Goal: Transaction & Acquisition: Obtain resource

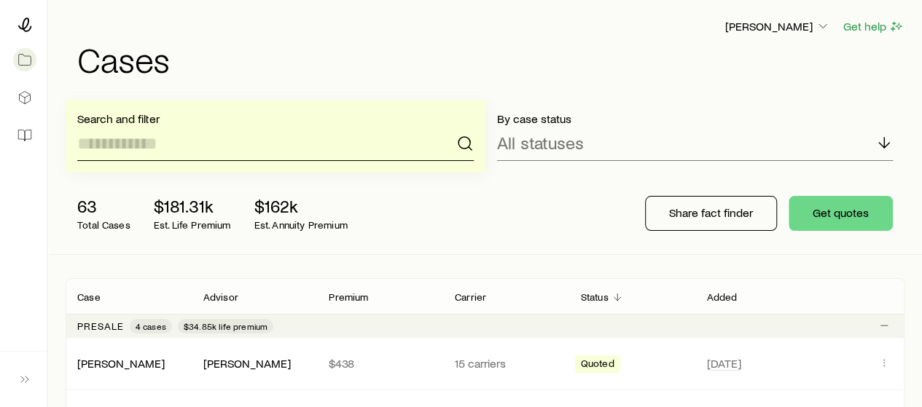
click at [335, 151] on input at bounding box center [275, 143] width 396 height 35
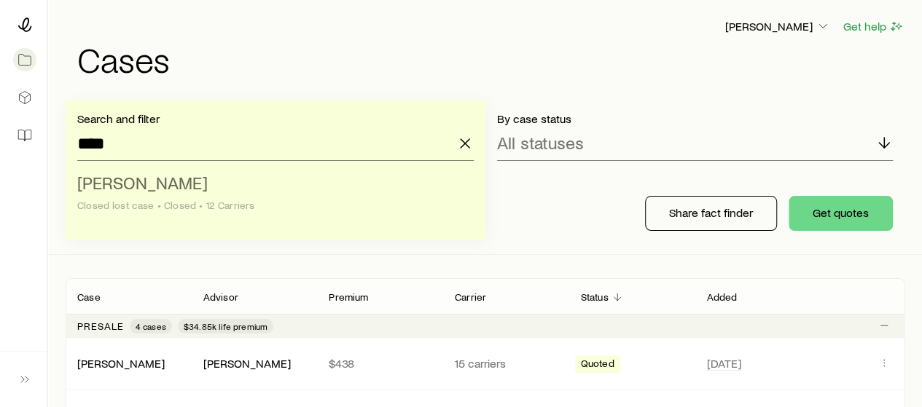
click at [297, 178] on li "[PERSON_NAME] lost case • Closed • 12 Carriers" at bounding box center [271, 195] width 388 height 56
type input "**********"
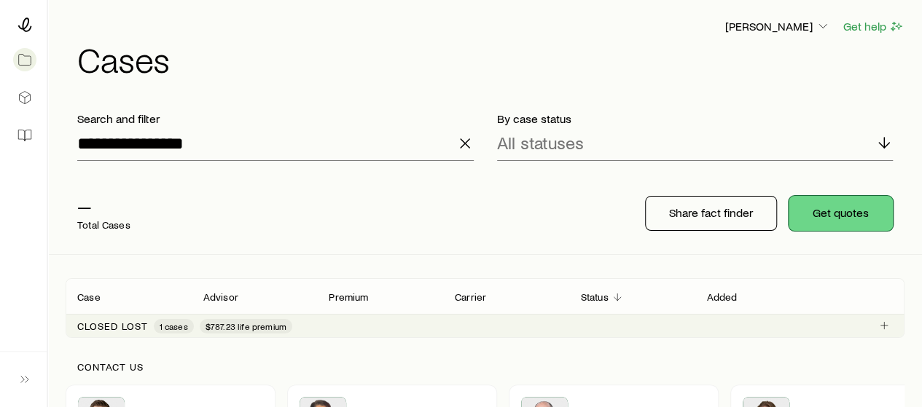
click at [839, 205] on button "Get quotes" at bounding box center [840, 213] width 104 height 35
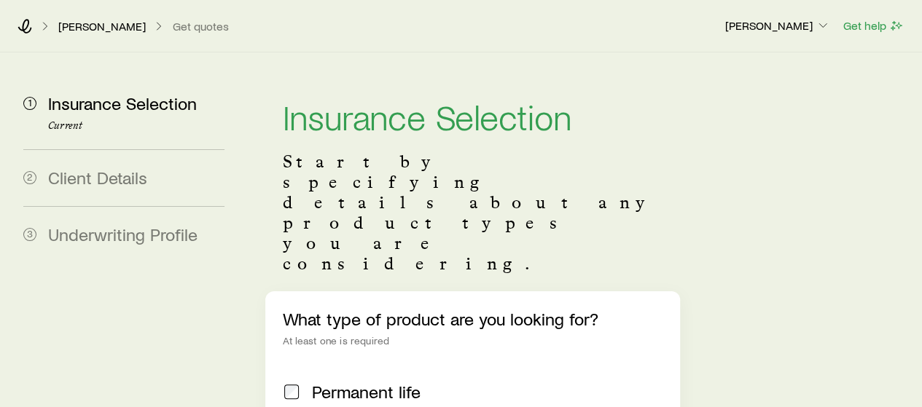
click at [369, 382] on span "Permanent life" at bounding box center [366, 392] width 109 height 20
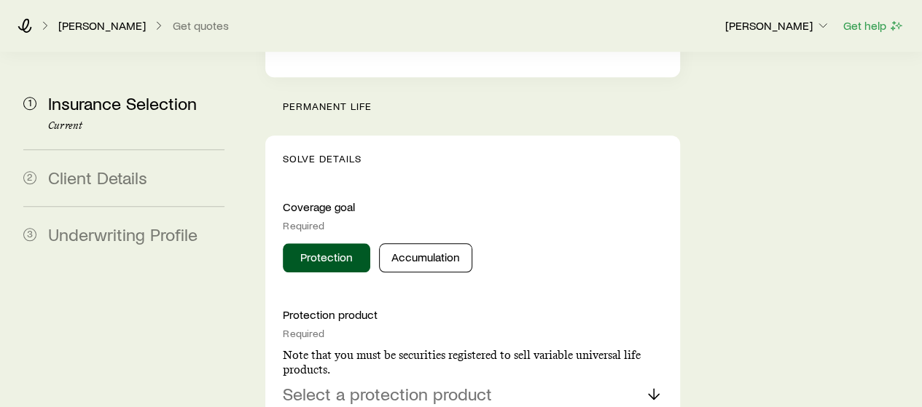
scroll to position [589, 0]
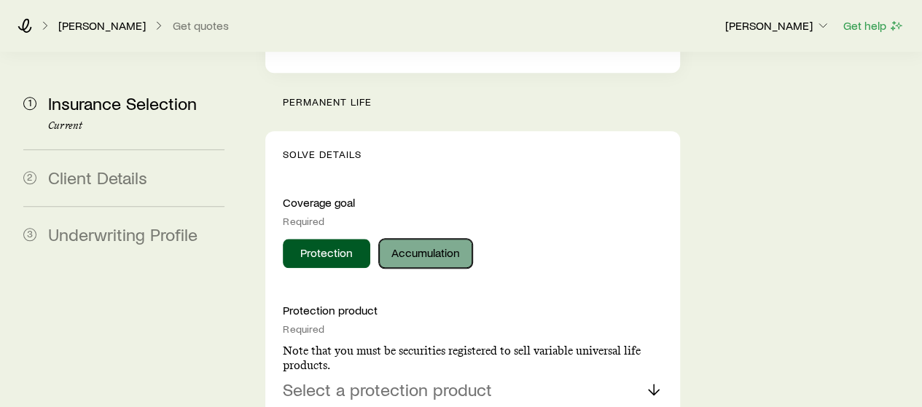
click at [410, 239] on button "Accumulation" at bounding box center [425, 253] width 93 height 29
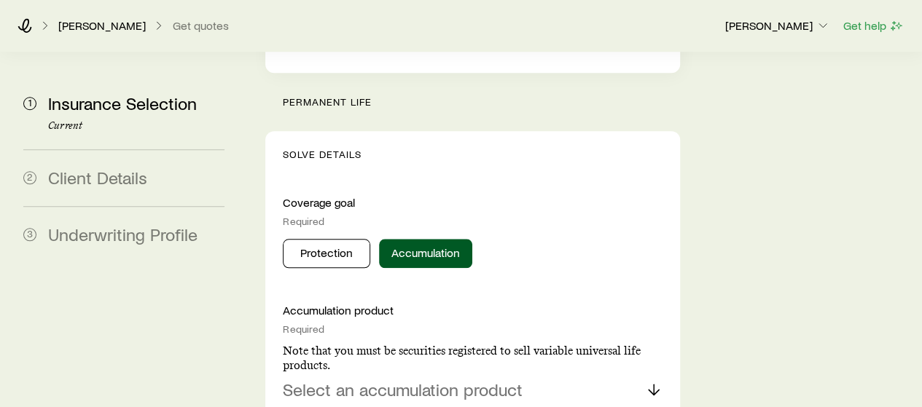
click at [383, 380] on p "Select an accumulation product" at bounding box center [403, 390] width 240 height 20
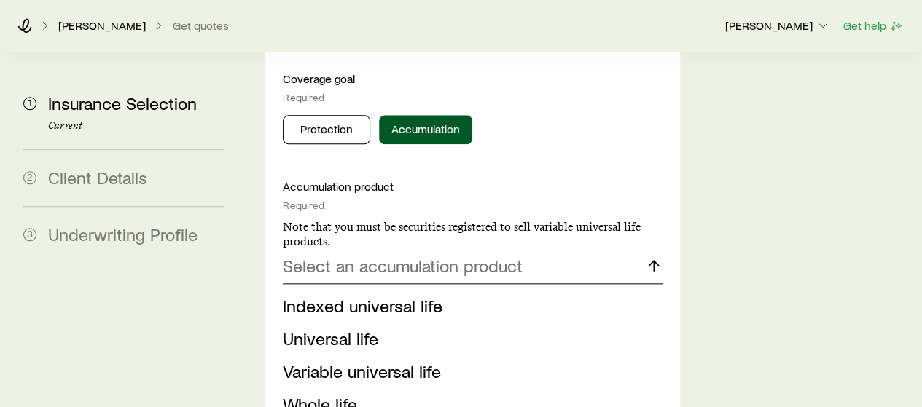
scroll to position [714, 0]
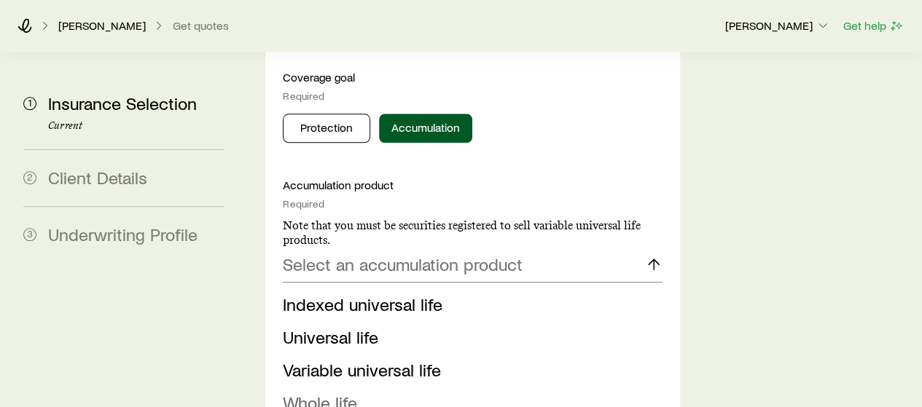
click at [343, 392] on span "Whole life" at bounding box center [320, 402] width 74 height 21
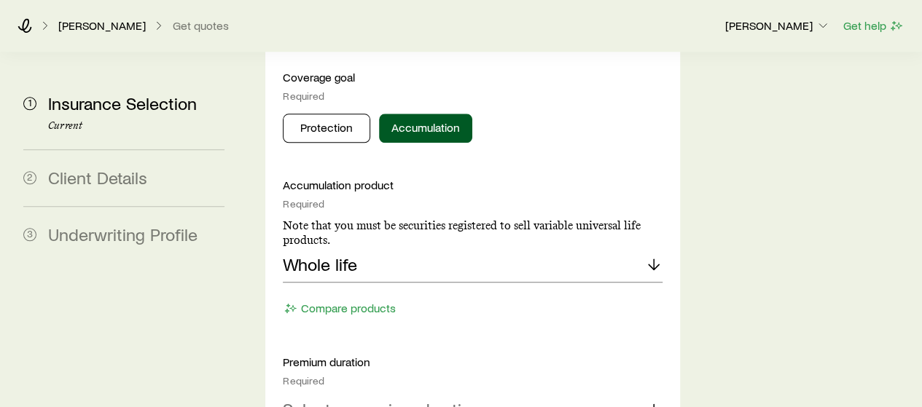
click at [353, 399] on p "Select a premium duration" at bounding box center [381, 409] width 197 height 20
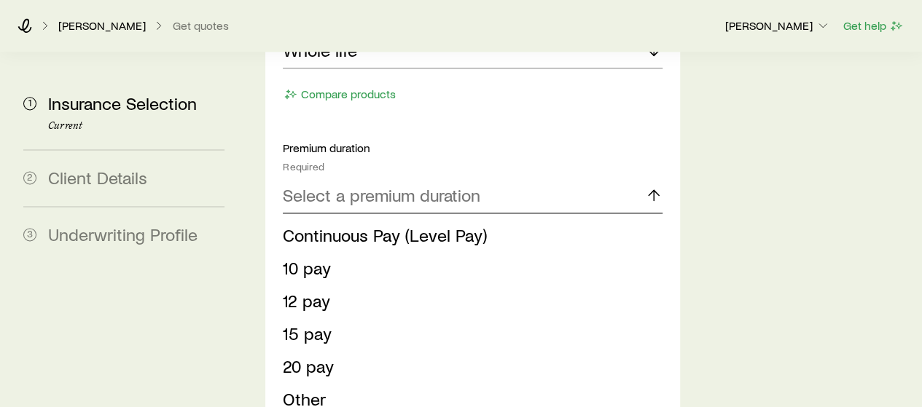
scroll to position [929, 0]
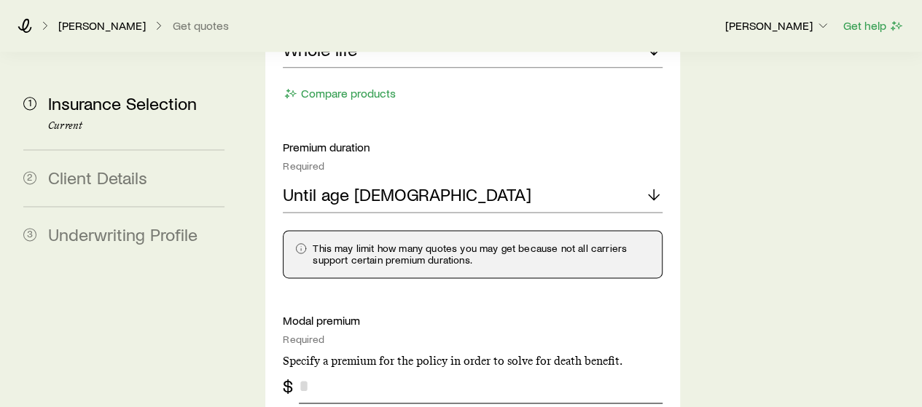
click at [306, 369] on input "tel" at bounding box center [480, 386] width 363 height 35
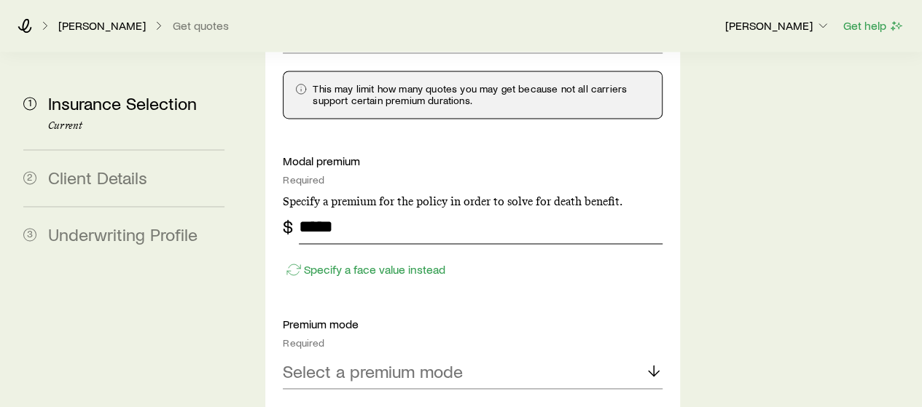
scroll to position [1111, 0]
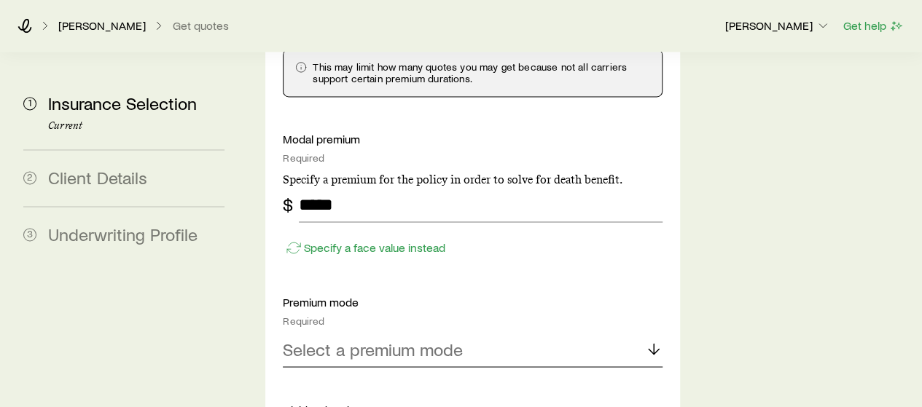
click at [318, 332] on div "Select a premium mode" at bounding box center [472, 349] width 379 height 35
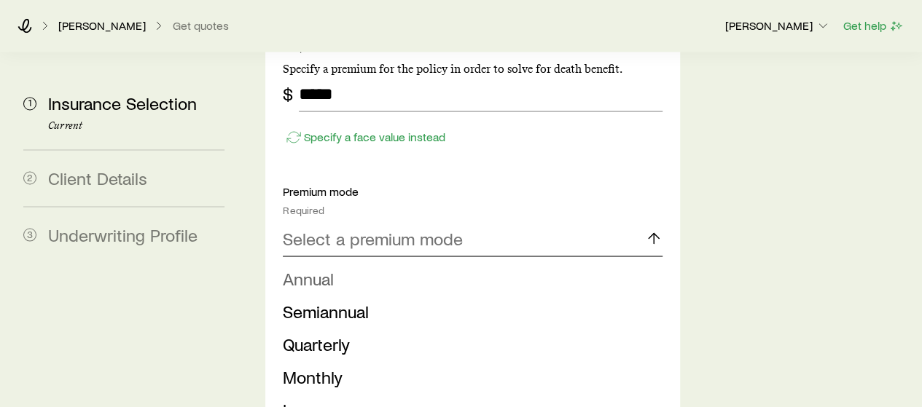
scroll to position [1224, 0]
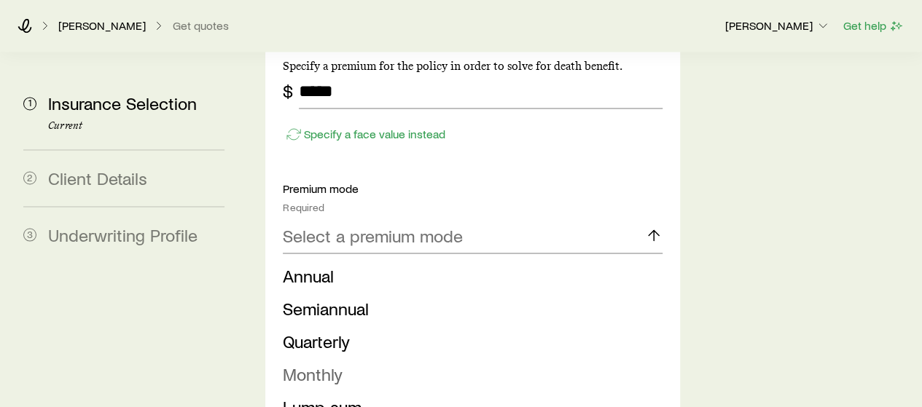
click at [310, 363] on span "Monthly" at bounding box center [313, 373] width 60 height 21
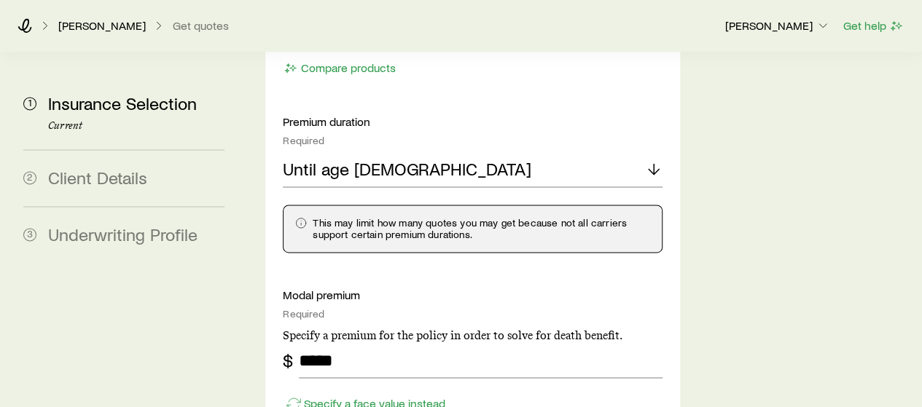
scroll to position [957, 0]
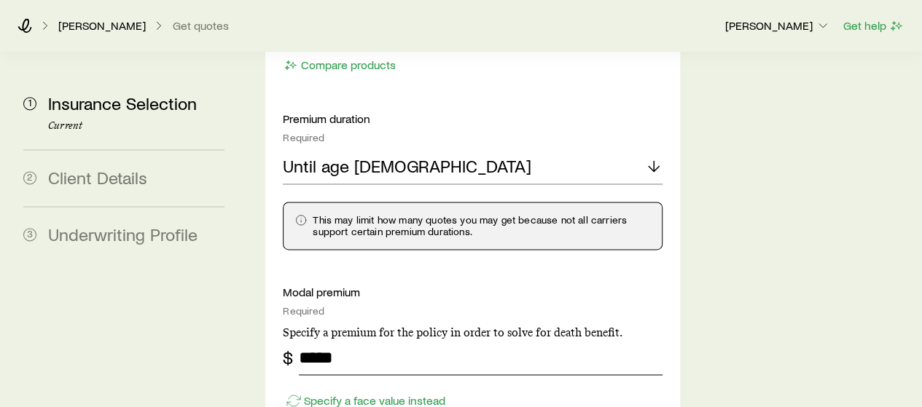
click at [345, 340] on input "*****" at bounding box center [480, 357] width 363 height 35
type input "***"
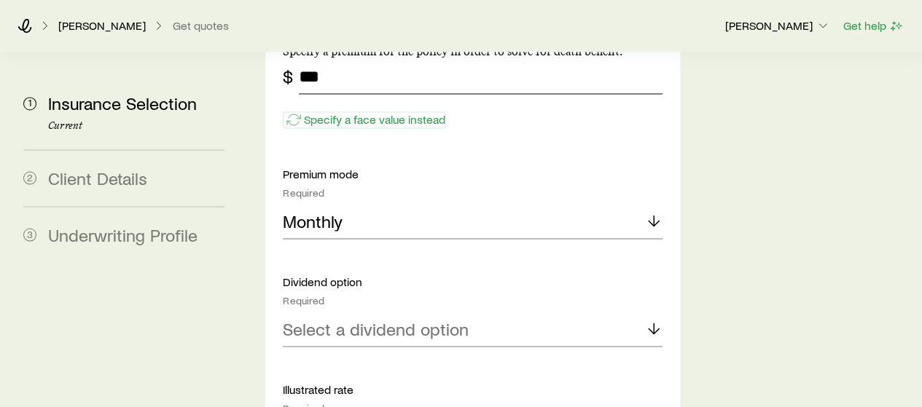
scroll to position [1241, 0]
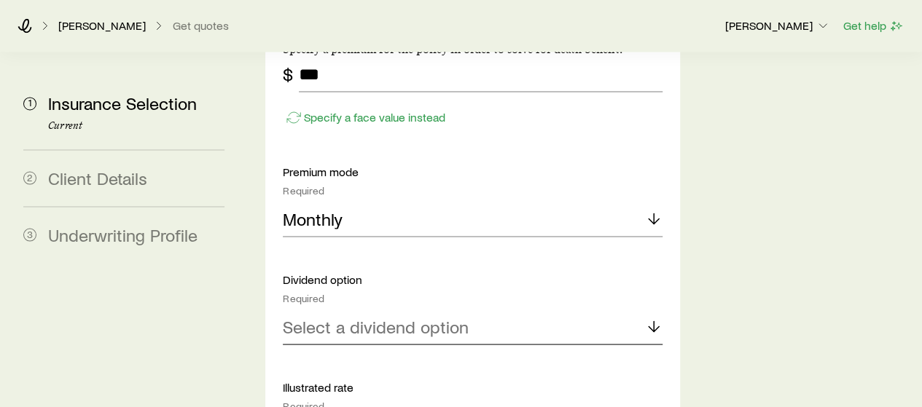
click at [344, 310] on div "Select a dividend option" at bounding box center [472, 327] width 379 height 35
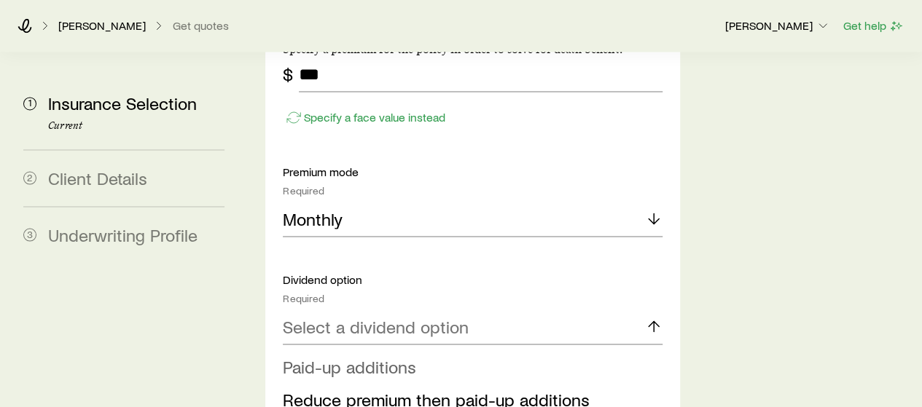
click at [346, 356] on span "Paid-up additions" at bounding box center [349, 366] width 133 height 21
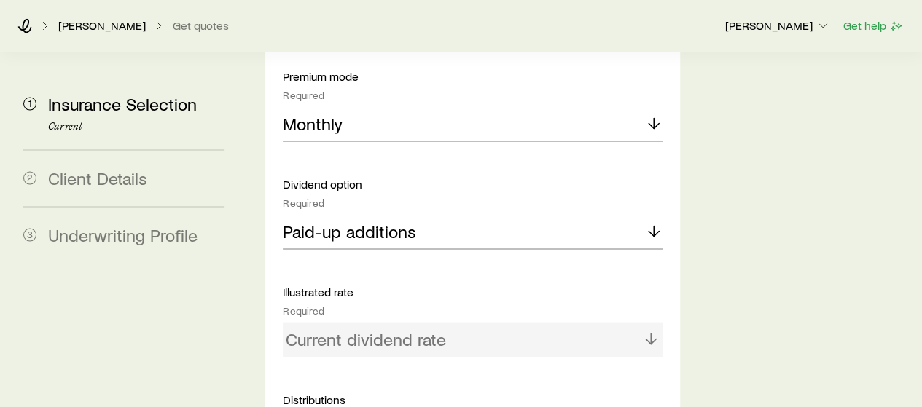
scroll to position [1337, 0]
click at [345, 321] on div "Current dividend rate" at bounding box center [472, 338] width 379 height 35
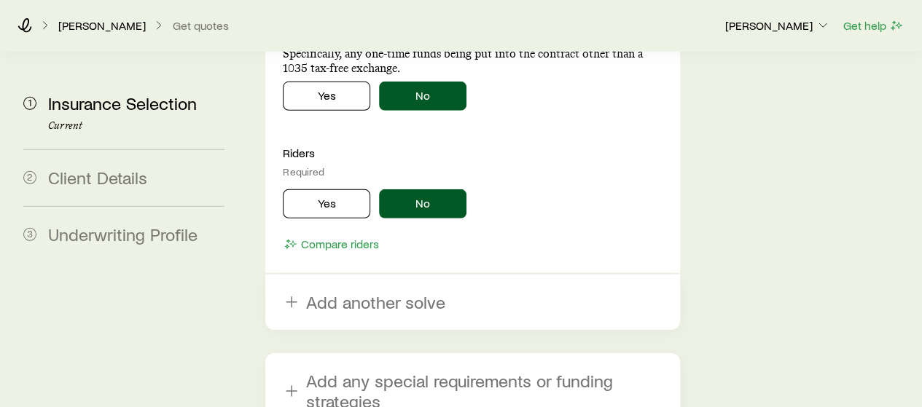
scroll to position [2097, 0]
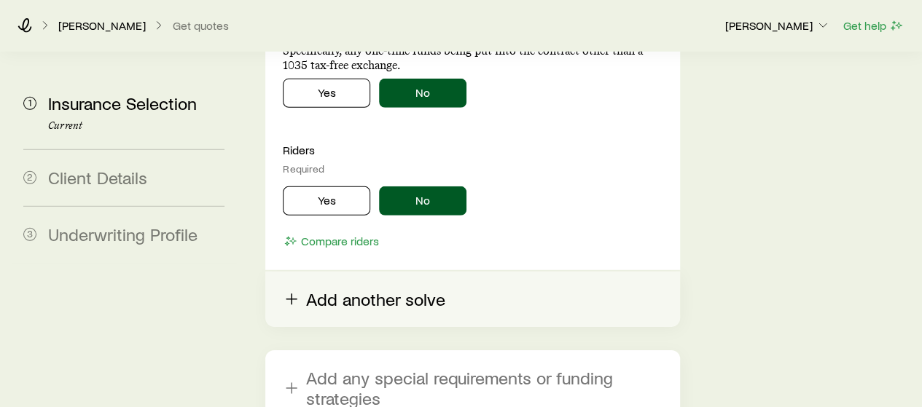
click at [347, 272] on button "Add another solve" at bounding box center [472, 299] width 414 height 55
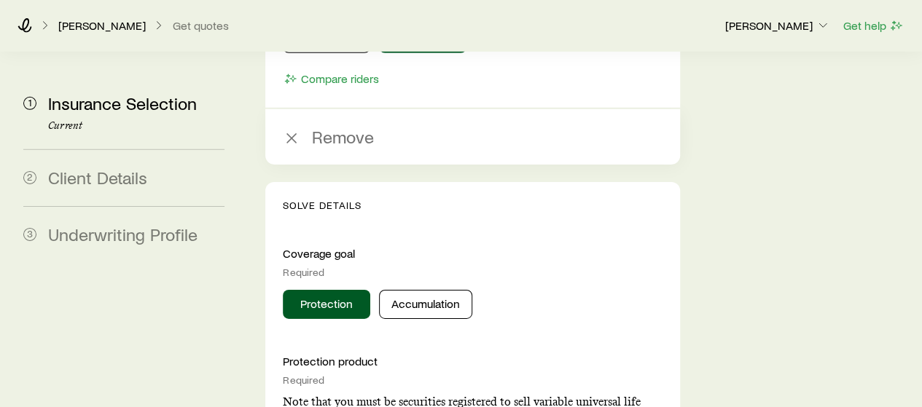
scroll to position [2261, 0]
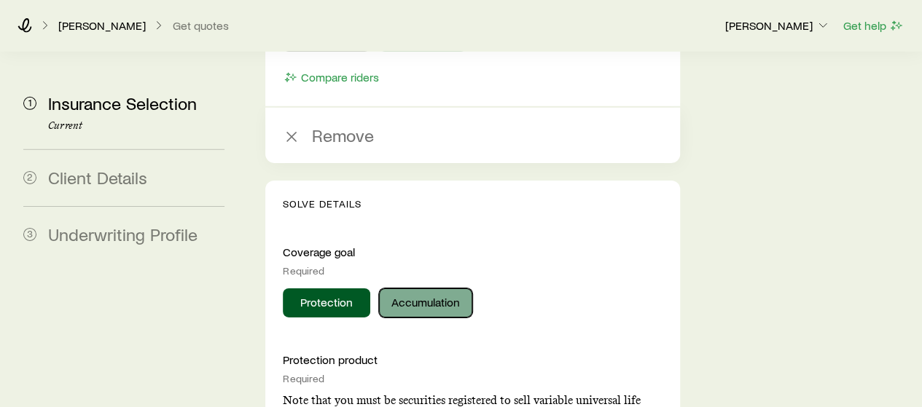
click at [401, 289] on button "Accumulation" at bounding box center [425, 303] width 93 height 29
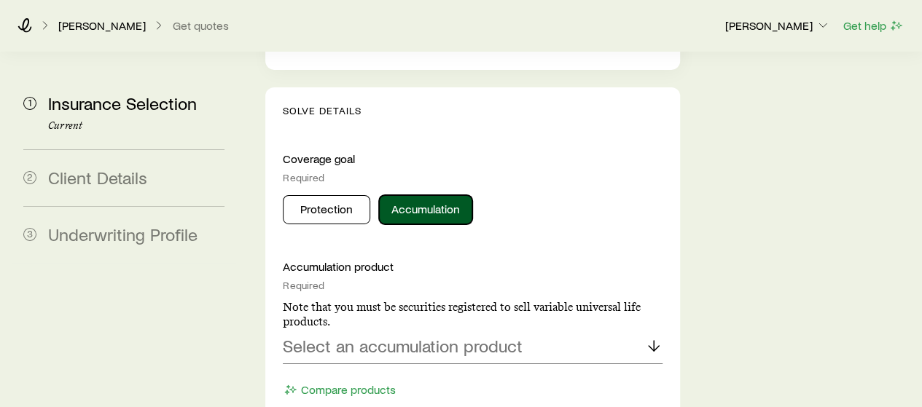
scroll to position [2443, 0]
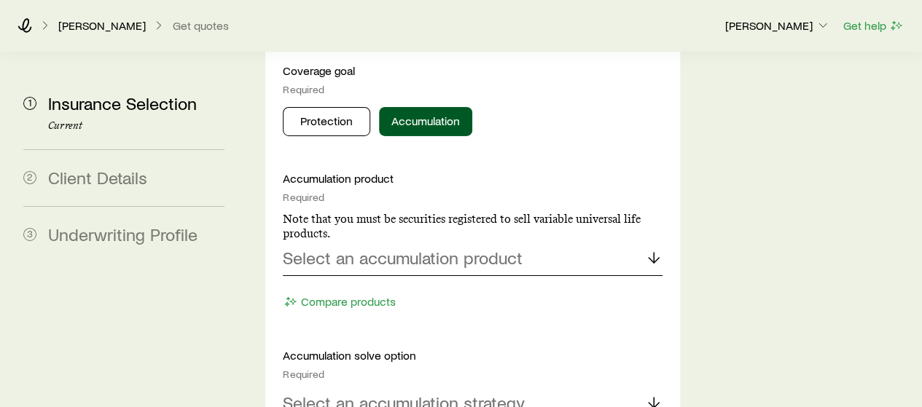
click at [396, 248] on p "Select an accumulation product" at bounding box center [403, 258] width 240 height 20
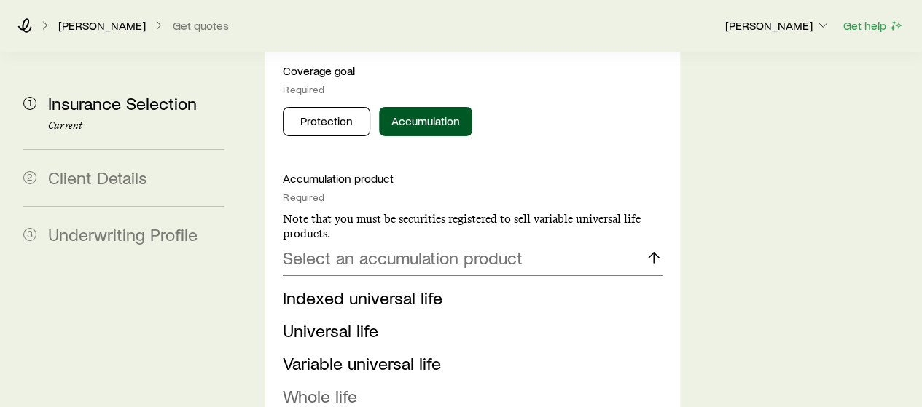
click at [348, 385] on span "Whole life" at bounding box center [320, 395] width 74 height 21
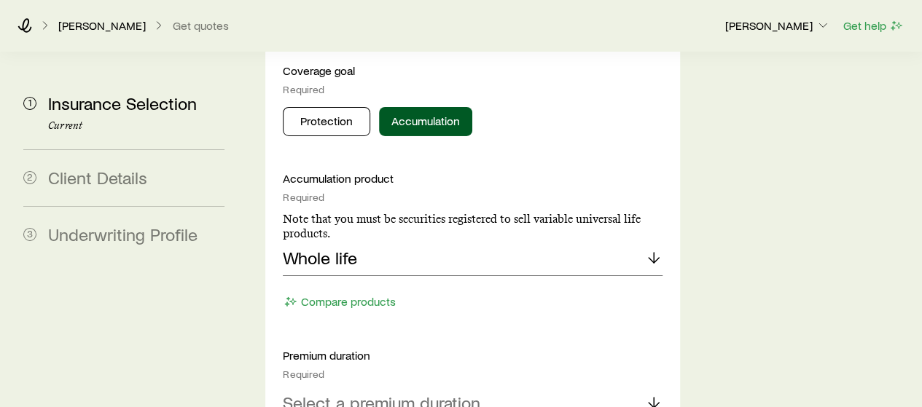
click at [348, 393] on p "Select a premium duration" at bounding box center [381, 403] width 197 height 20
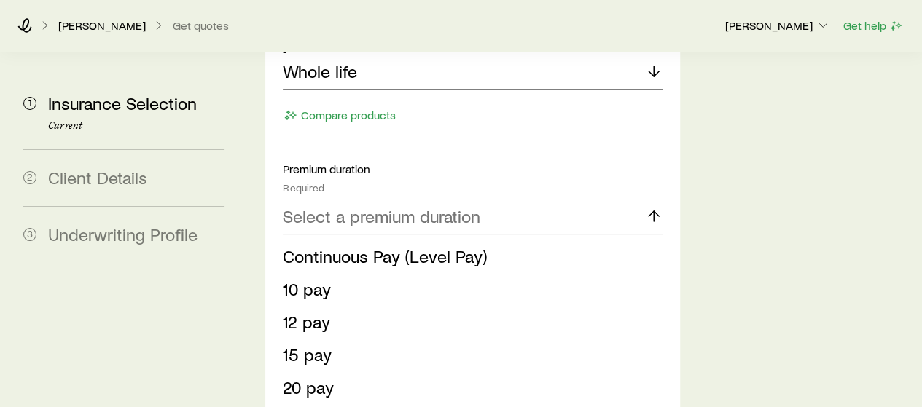
scroll to position [2669, 0]
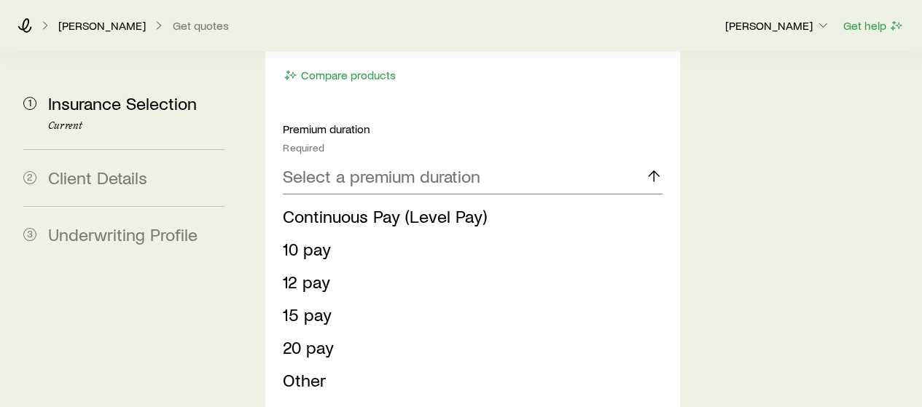
click at [346, 402] on span "Until age [DEMOGRAPHIC_DATA]" at bounding box center [407, 412] width 248 height 21
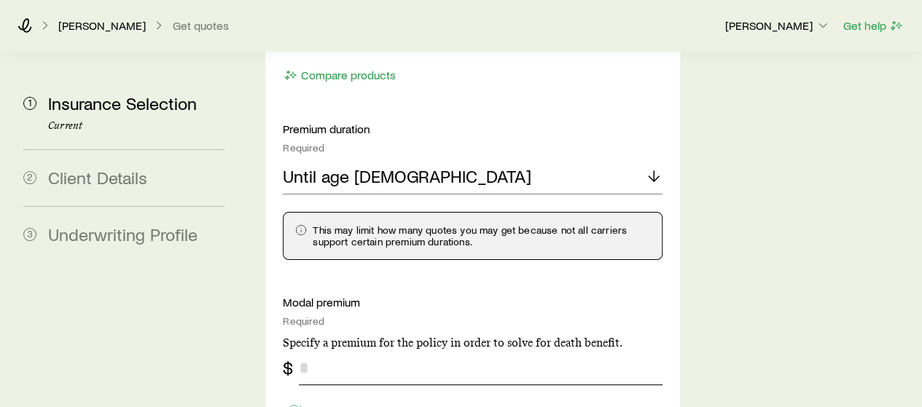
click at [350, 350] on input "tel" at bounding box center [480, 367] width 363 height 35
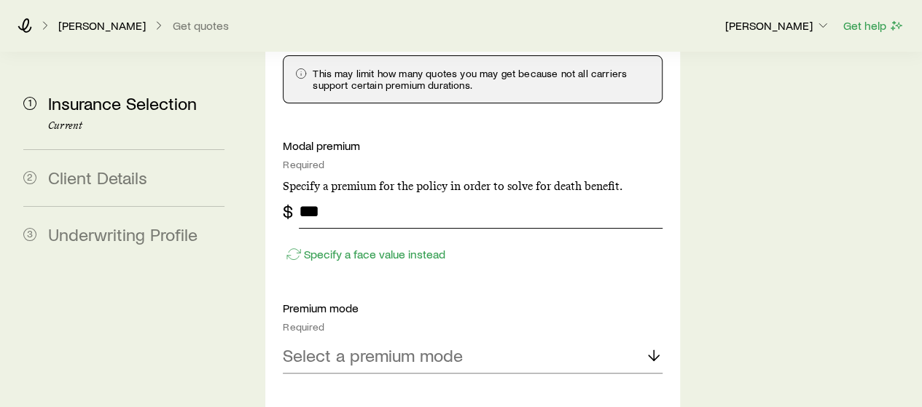
scroll to position [2828, 0]
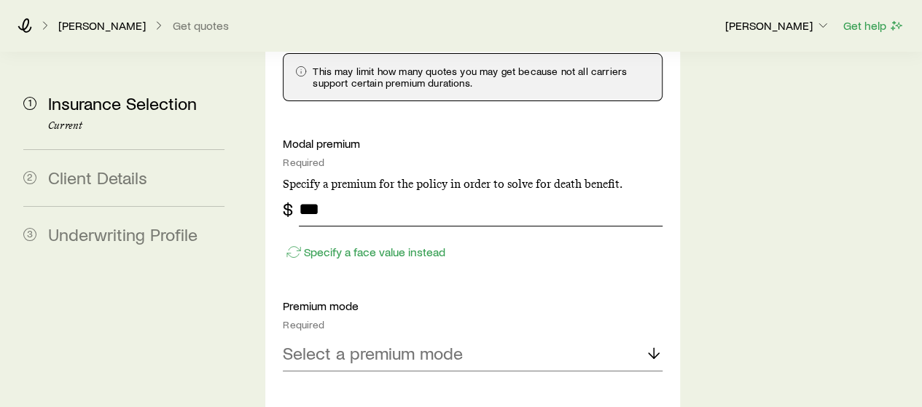
type input "***"
click at [349, 343] on p "Select a premium mode" at bounding box center [373, 353] width 180 height 20
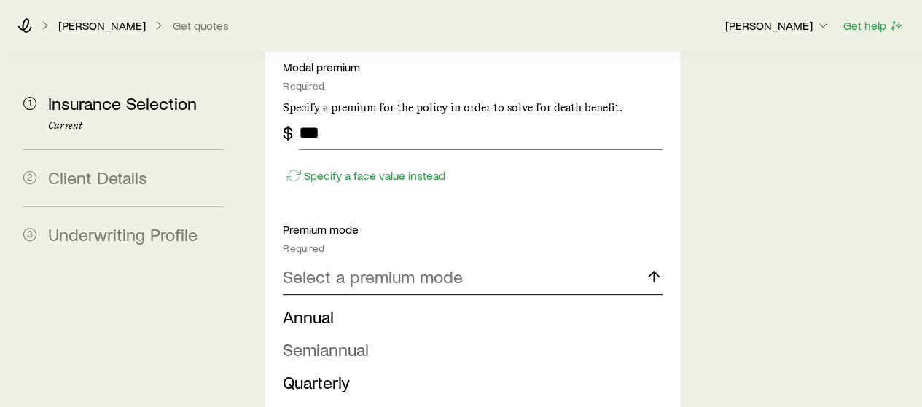
scroll to position [2907, 0]
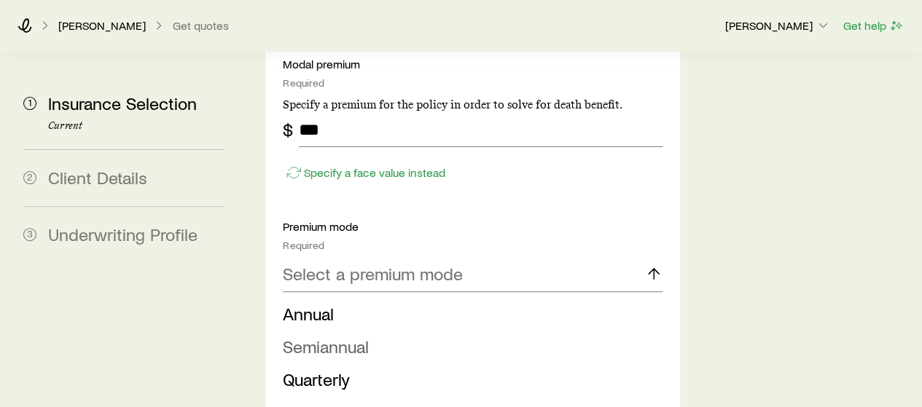
click at [336, 402] on span "Monthly" at bounding box center [313, 412] width 60 height 21
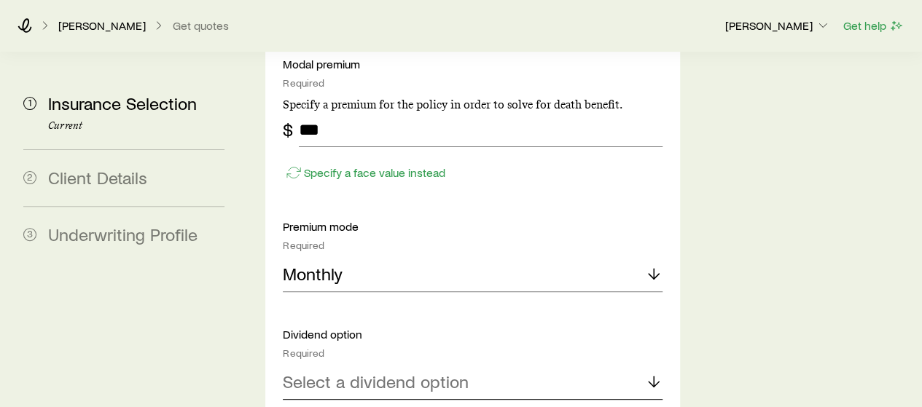
click at [352, 372] on p "Select a dividend option" at bounding box center [376, 382] width 186 height 20
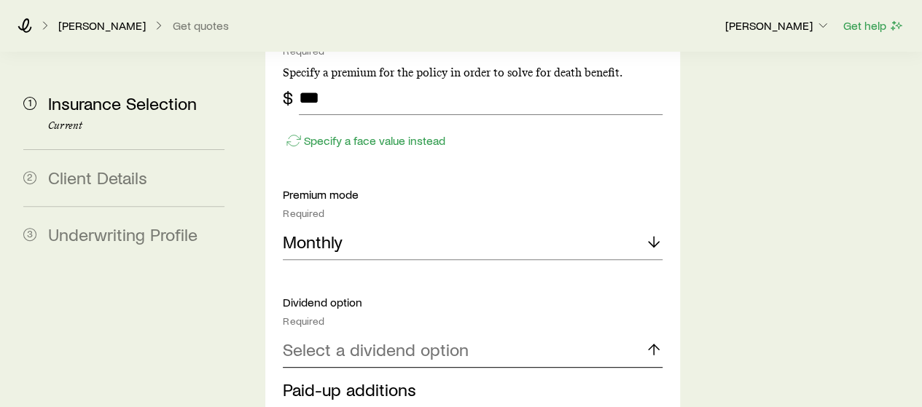
scroll to position [2947, 0]
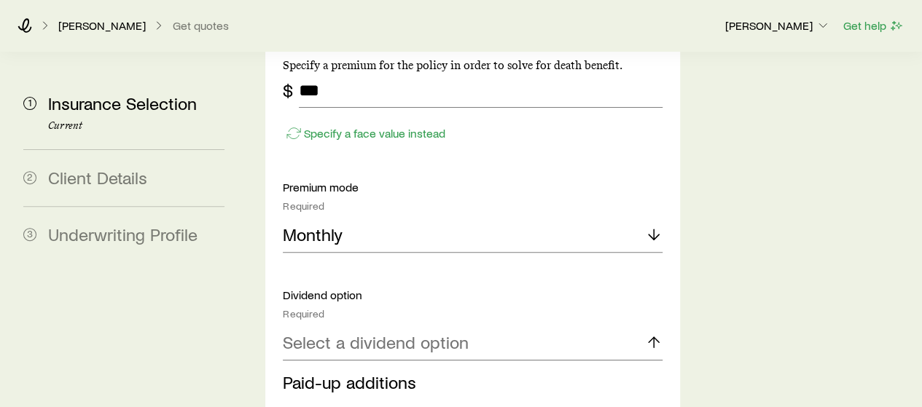
click at [352, 372] on span "Paid-up additions" at bounding box center [349, 382] width 133 height 21
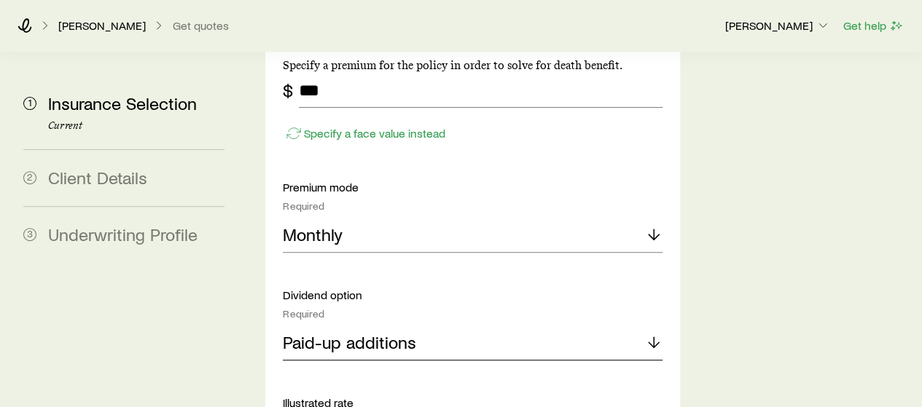
click at [350, 332] on p "Paid-up additions" at bounding box center [349, 342] width 133 height 20
click at [383, 367] on li "Paid-up additions" at bounding box center [468, 383] width 370 height 33
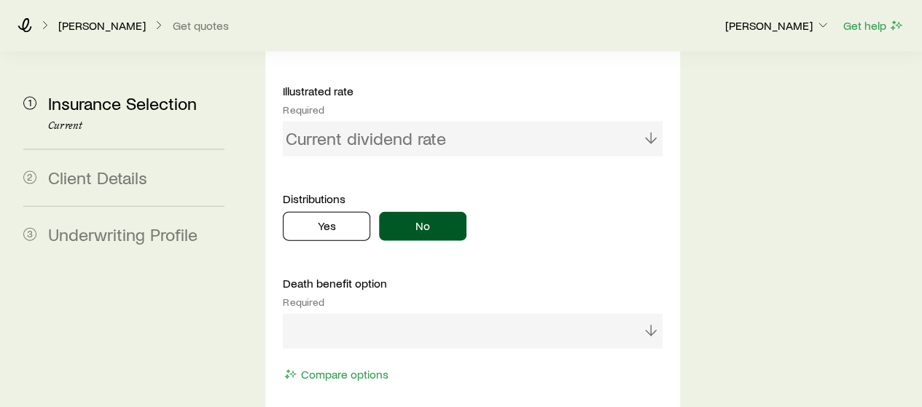
scroll to position [1530, 0]
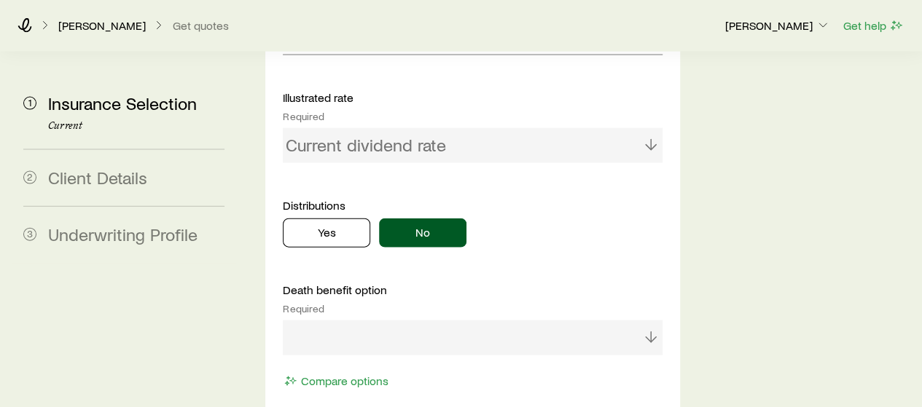
click at [382, 321] on div at bounding box center [472, 338] width 379 height 35
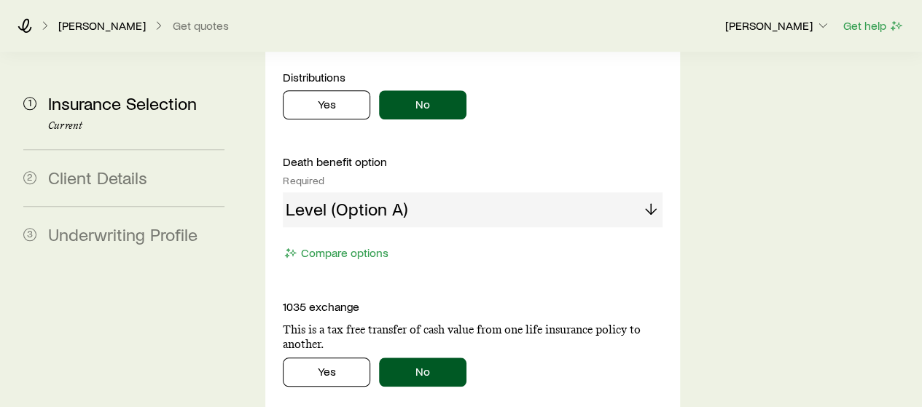
scroll to position [3335, 0]
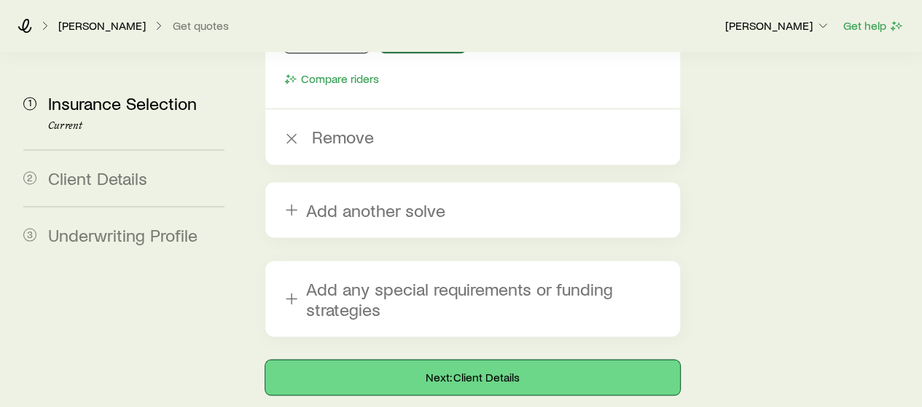
click at [476, 360] on button "Next: Client Details" at bounding box center [472, 377] width 414 height 35
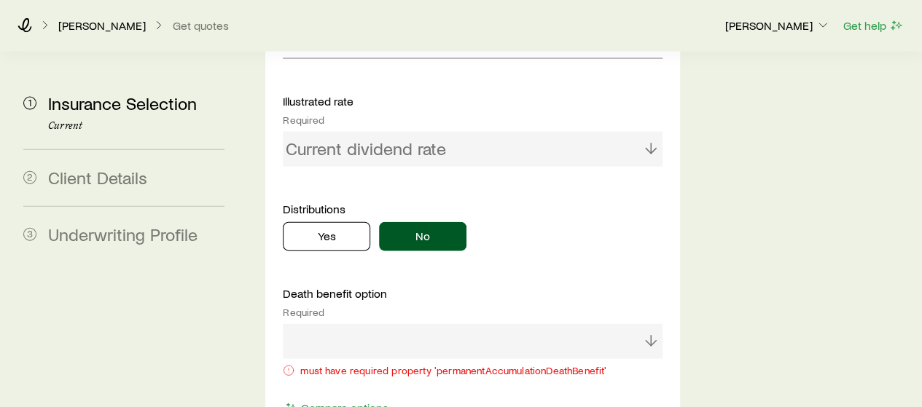
scroll to position [1587, 0]
click at [649, 324] on div at bounding box center [472, 341] width 379 height 35
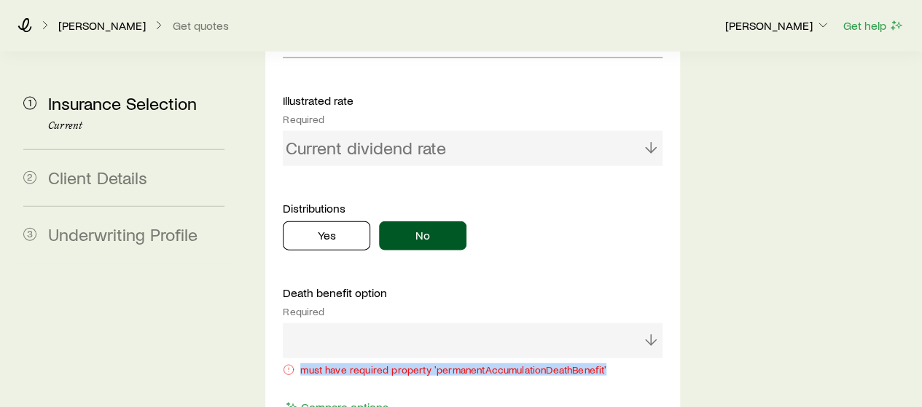
click at [649, 324] on div at bounding box center [472, 341] width 379 height 35
click at [318, 399] on button "Compare options" at bounding box center [336, 407] width 106 height 17
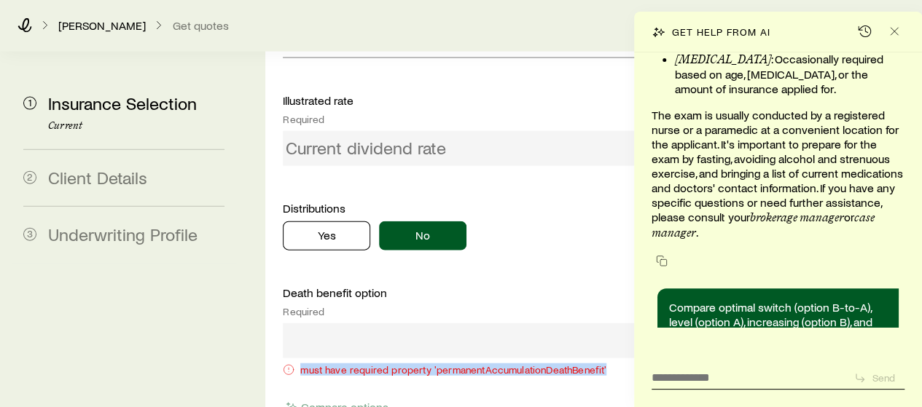
scroll to position [3555, 0]
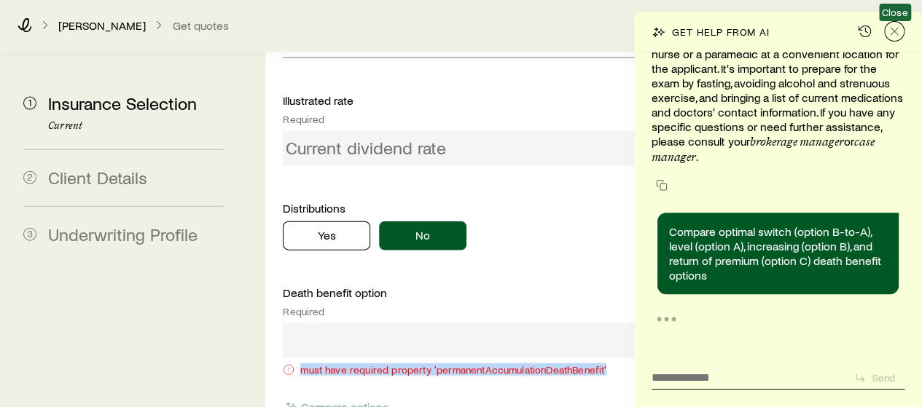
click at [896, 29] on icon "Close" at bounding box center [894, 31] width 15 height 15
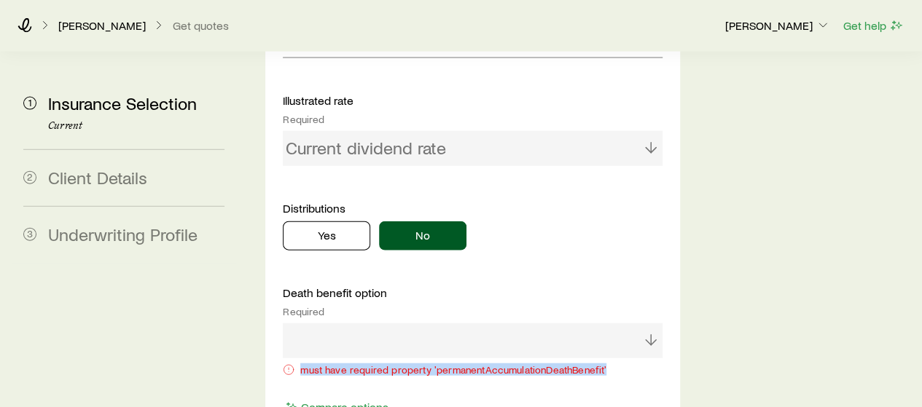
scroll to position [3706, 0]
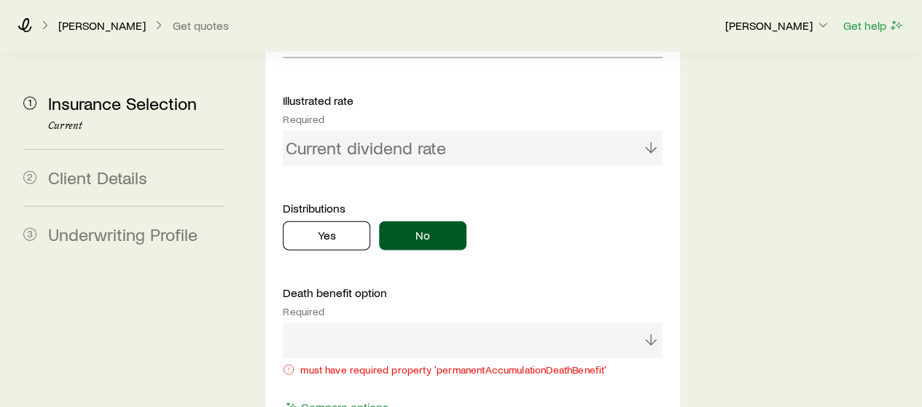
click at [388, 324] on div at bounding box center [472, 341] width 379 height 35
click at [332, 222] on button "Yes" at bounding box center [326, 236] width 87 height 29
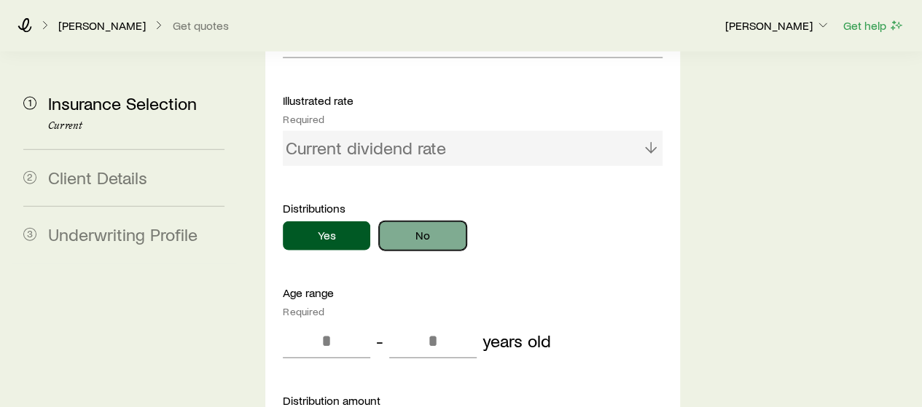
click at [406, 222] on button "No" at bounding box center [422, 236] width 87 height 29
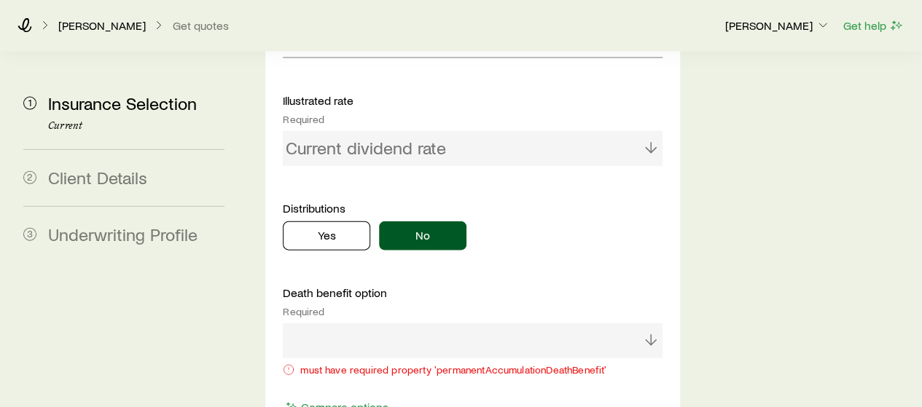
drag, startPoint x: 390, startPoint y: 265, endPoint x: 359, endPoint y: 260, distance: 31.6
click at [359, 324] on div at bounding box center [472, 341] width 379 height 35
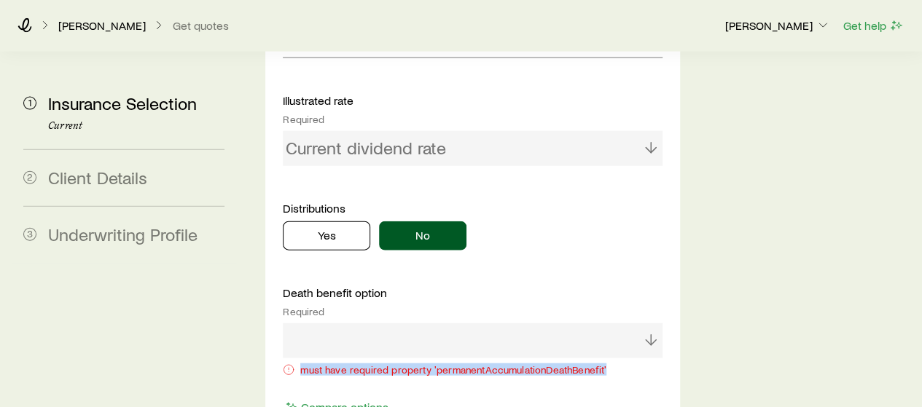
click at [359, 324] on div at bounding box center [472, 341] width 379 height 35
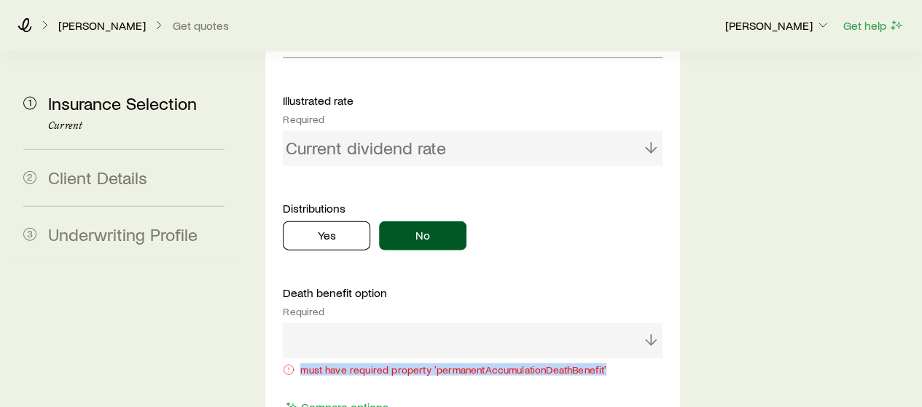
click at [359, 324] on div at bounding box center [472, 341] width 379 height 35
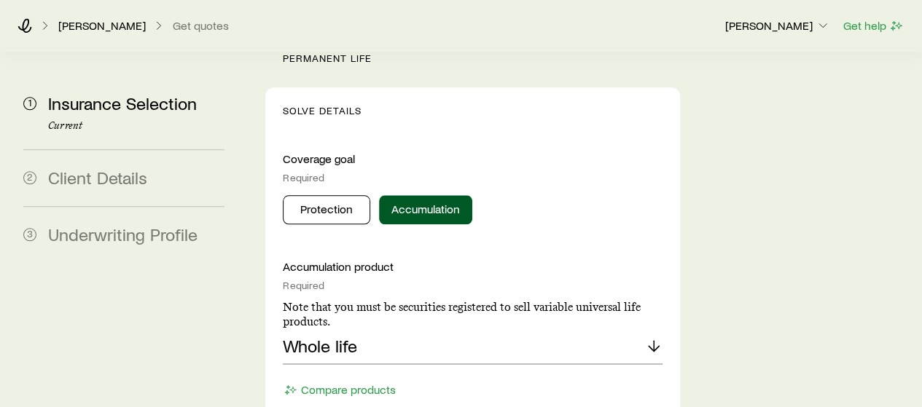
scroll to position [691, 0]
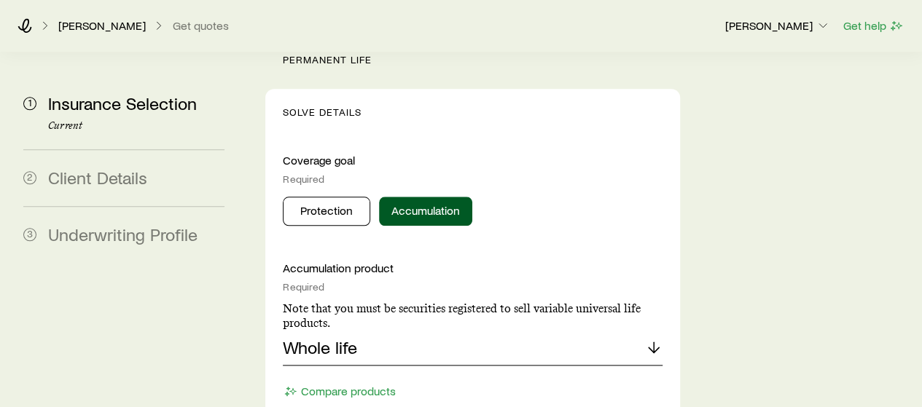
click at [357, 331] on div "Whole life" at bounding box center [472, 348] width 379 height 35
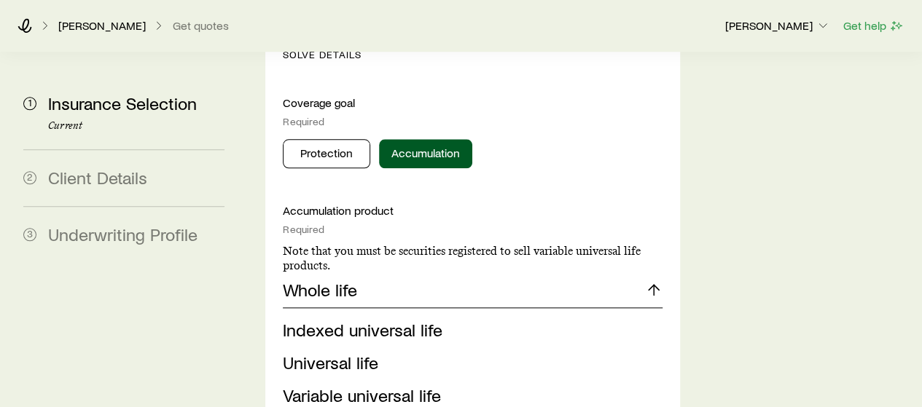
scroll to position [804, 0]
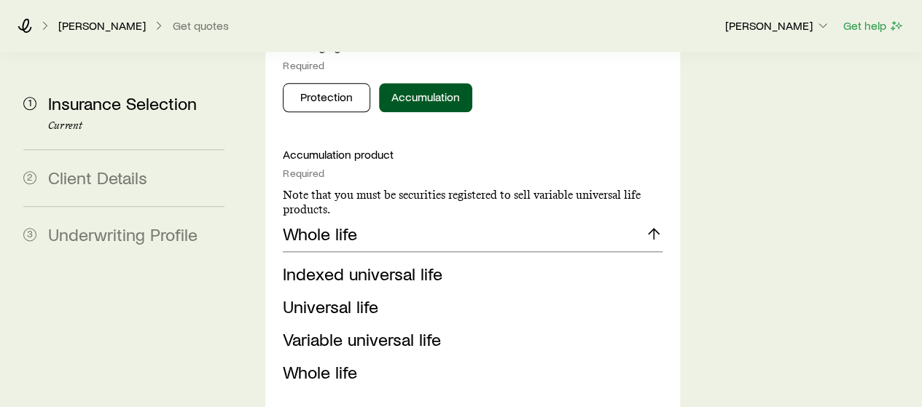
click at [357, 329] on span "Variable universal life" at bounding box center [362, 339] width 158 height 21
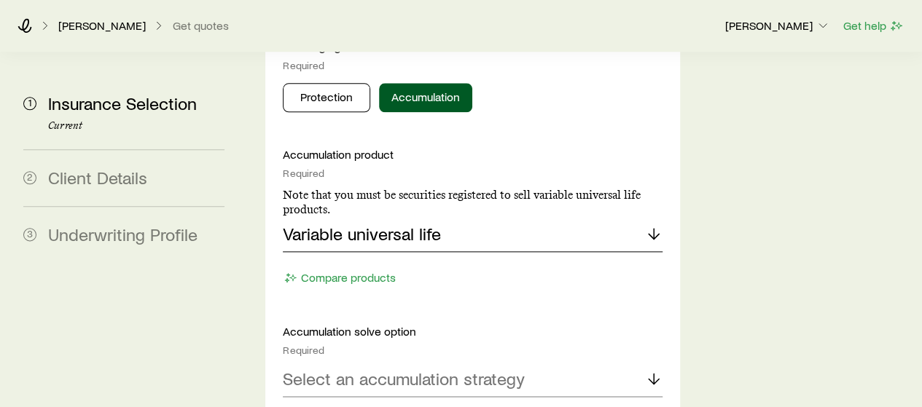
click at [359, 224] on p "Variable universal life" at bounding box center [362, 234] width 158 height 20
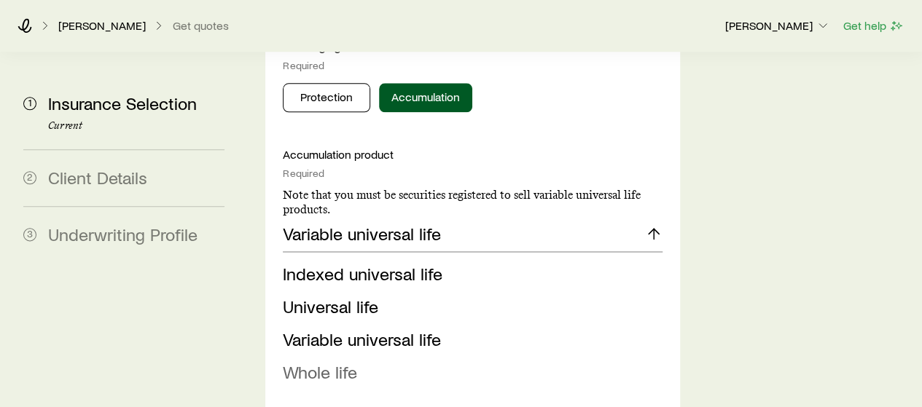
click at [322, 361] on span "Whole life" at bounding box center [320, 371] width 74 height 21
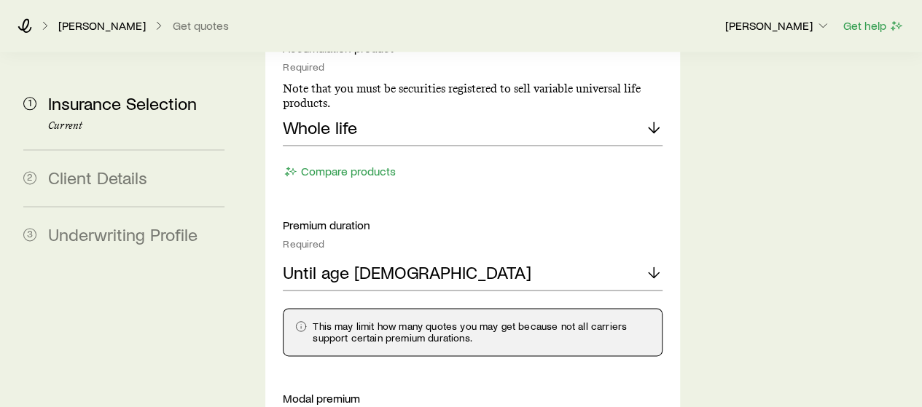
scroll to position [912, 0]
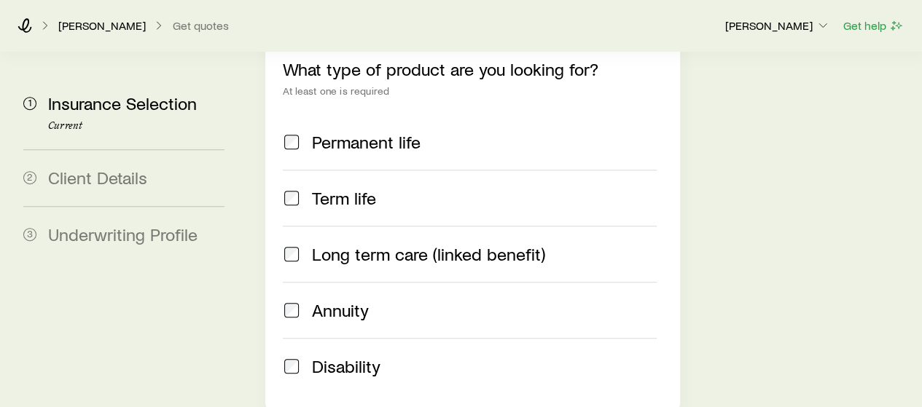
scroll to position [227, 0]
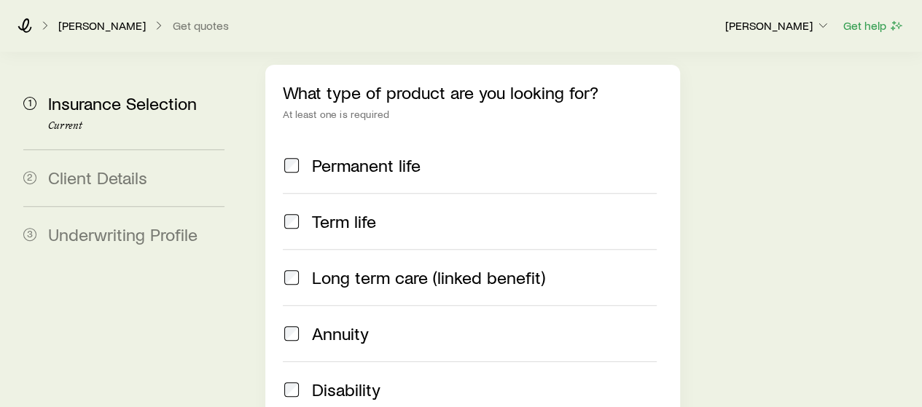
click at [340, 138] on label "Permanent life" at bounding box center [469, 165] width 373 height 55
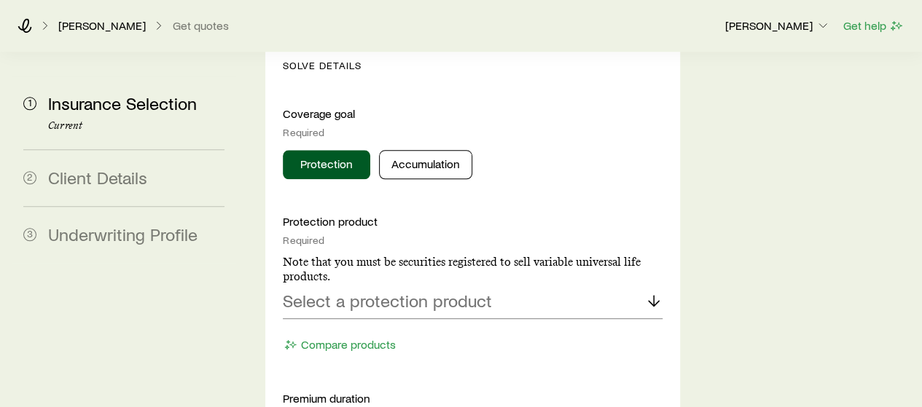
scroll to position [680, 0]
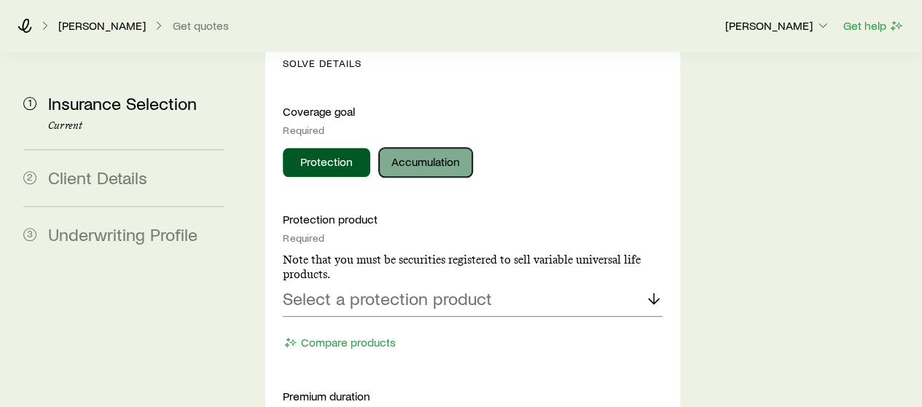
click at [412, 148] on button "Accumulation" at bounding box center [425, 162] width 93 height 29
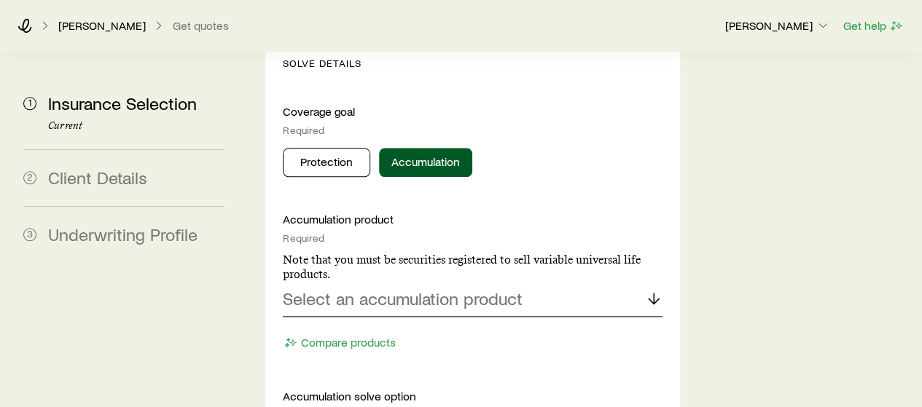
click at [380, 289] on p "Select an accumulation product" at bounding box center [403, 299] width 240 height 20
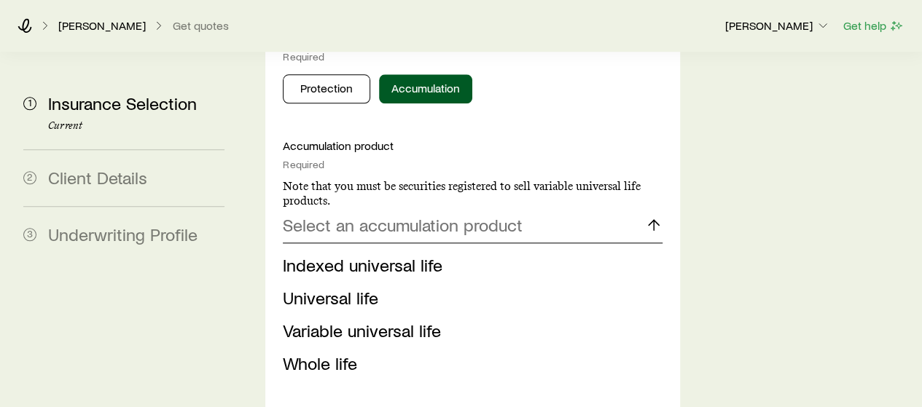
scroll to position [753, 0]
click at [353, 353] on span "Whole life" at bounding box center [320, 363] width 74 height 21
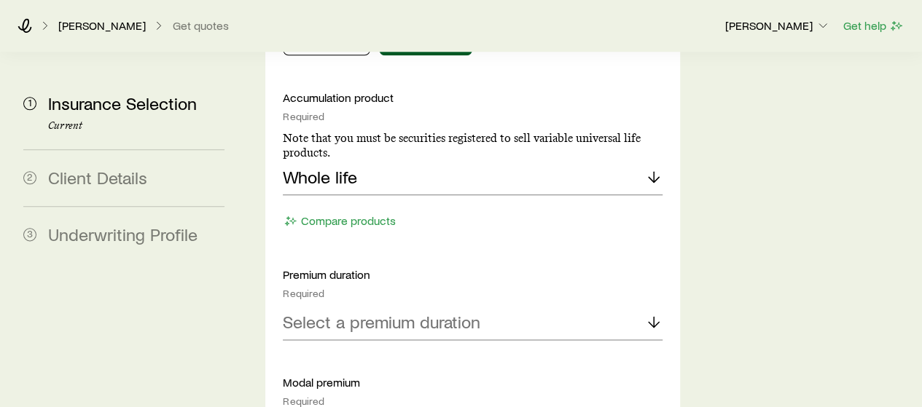
scroll to position [804, 0]
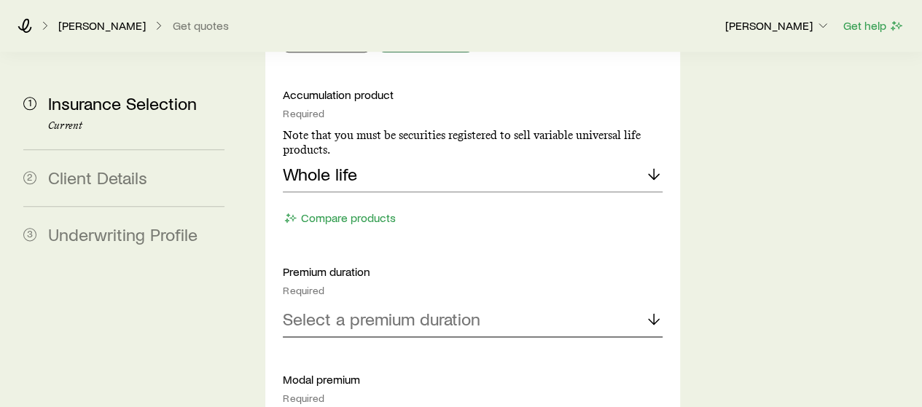
click at [354, 309] on p "Select a premium duration" at bounding box center [381, 319] width 197 height 20
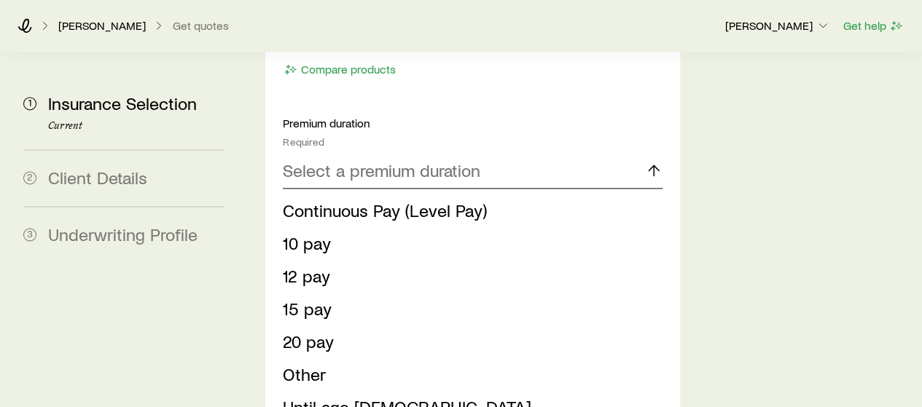
scroll to position [975, 0]
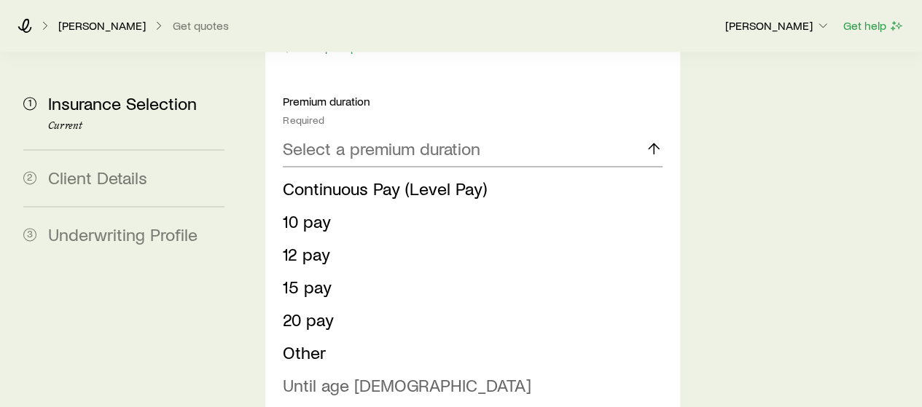
click at [316, 375] on span "Until age [DEMOGRAPHIC_DATA]" at bounding box center [407, 385] width 248 height 21
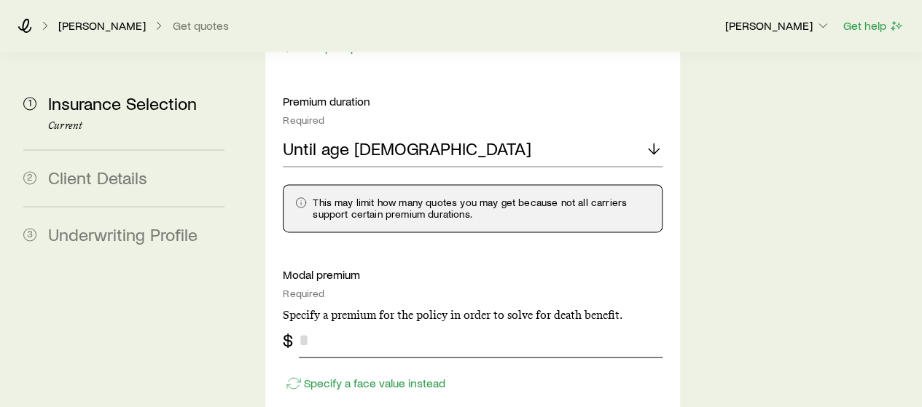
click at [328, 323] on input "tel" at bounding box center [480, 340] width 363 height 35
click at [328, 323] on input "***" at bounding box center [480, 340] width 363 height 35
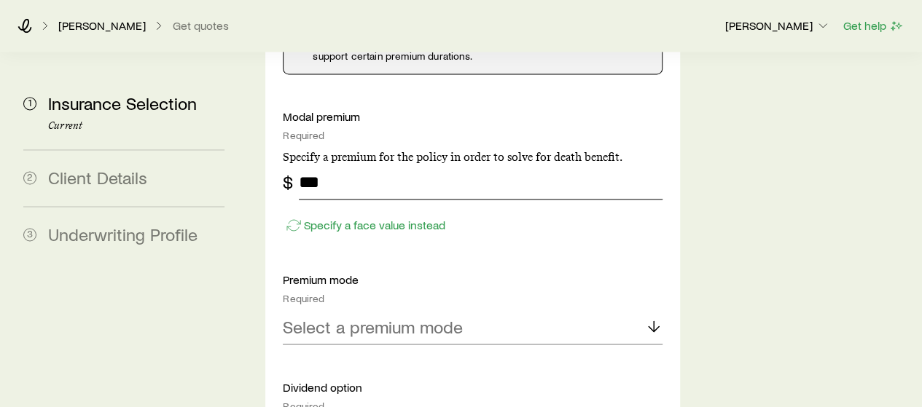
scroll to position [1150, 0]
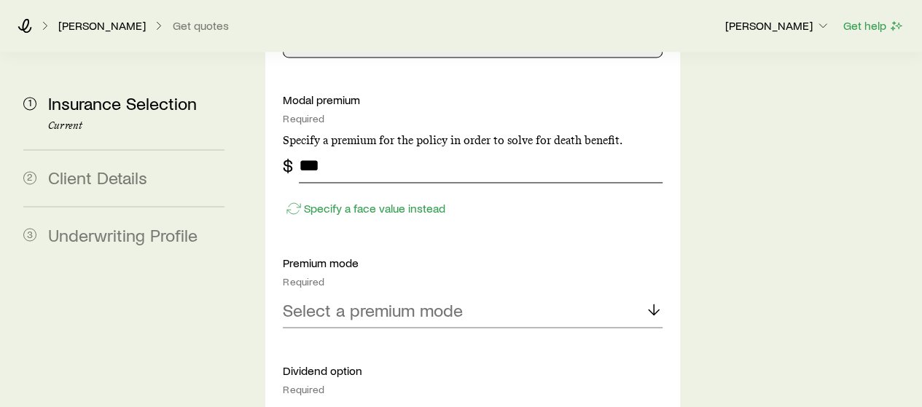
type input "***"
click at [340, 299] on p "Select a premium mode" at bounding box center [373, 309] width 180 height 20
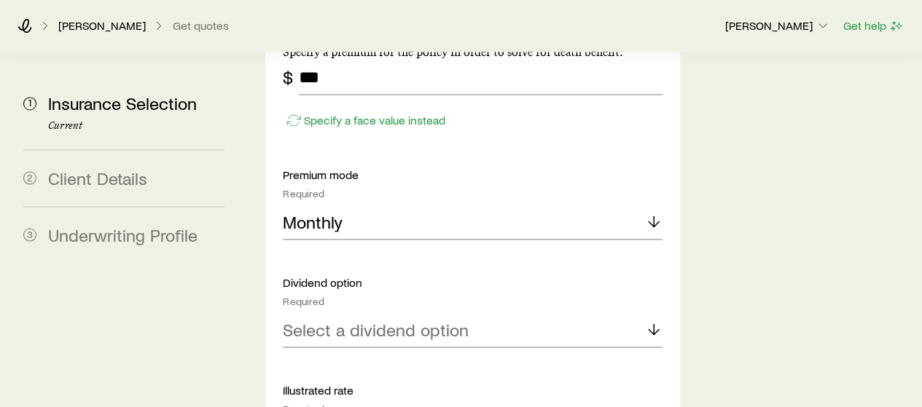
scroll to position [1258, 0]
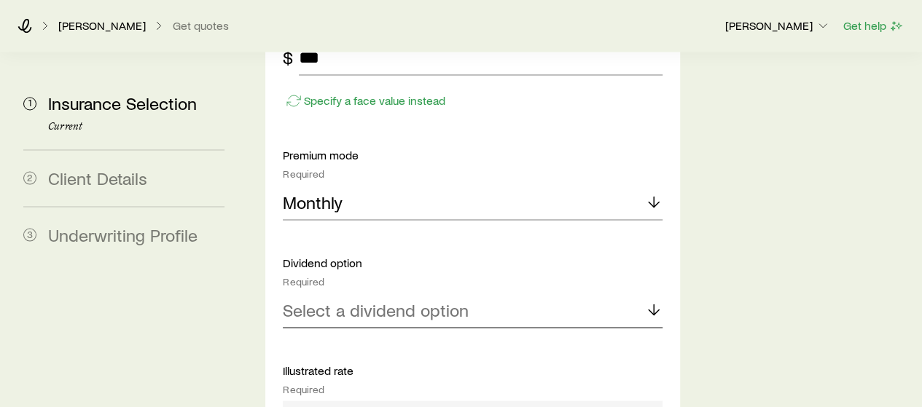
click at [363, 299] on p "Select a dividend option" at bounding box center [376, 309] width 186 height 20
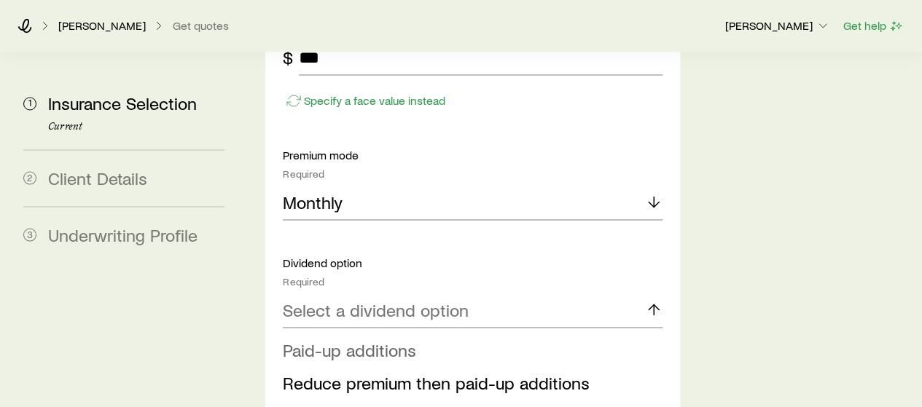
click at [362, 339] on span "Paid-up additions" at bounding box center [349, 349] width 133 height 21
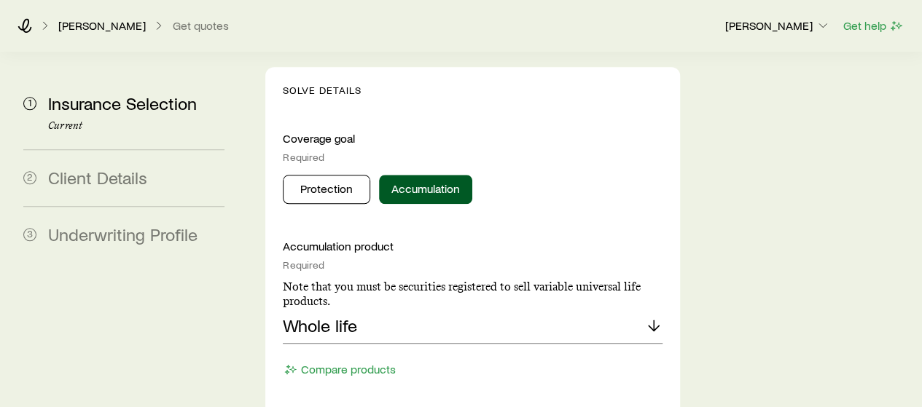
scroll to position [629, 0]
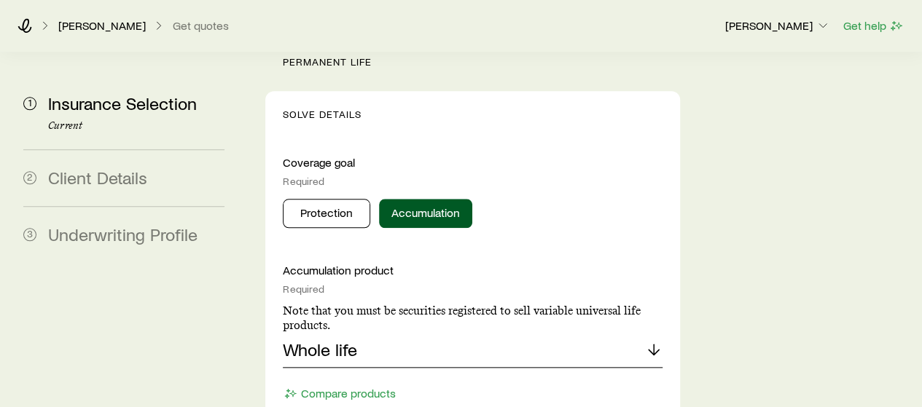
click at [361, 333] on div "Whole life" at bounding box center [472, 350] width 379 height 35
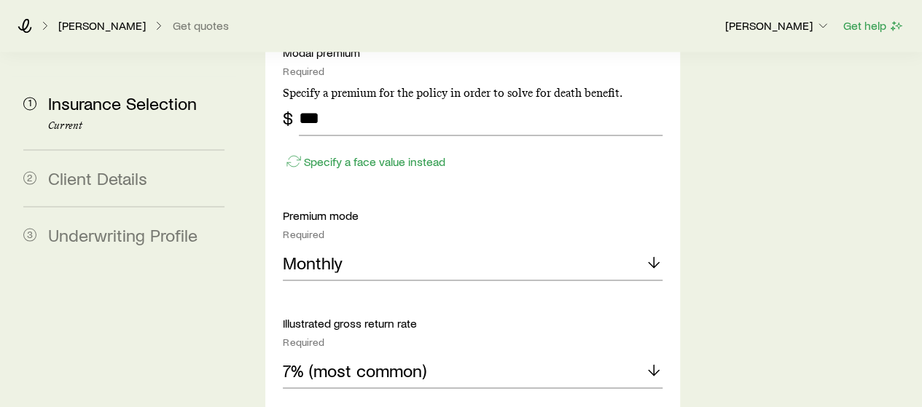
scroll to position [1252, 0]
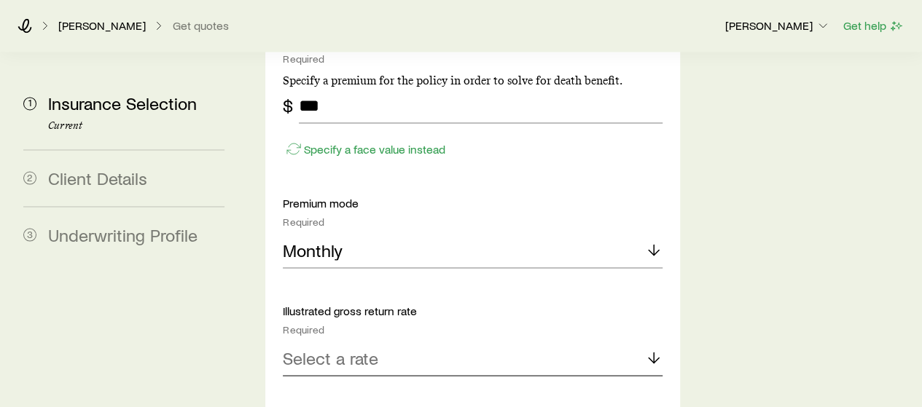
click at [347, 348] on p "Select a rate" at bounding box center [330, 358] width 95 height 20
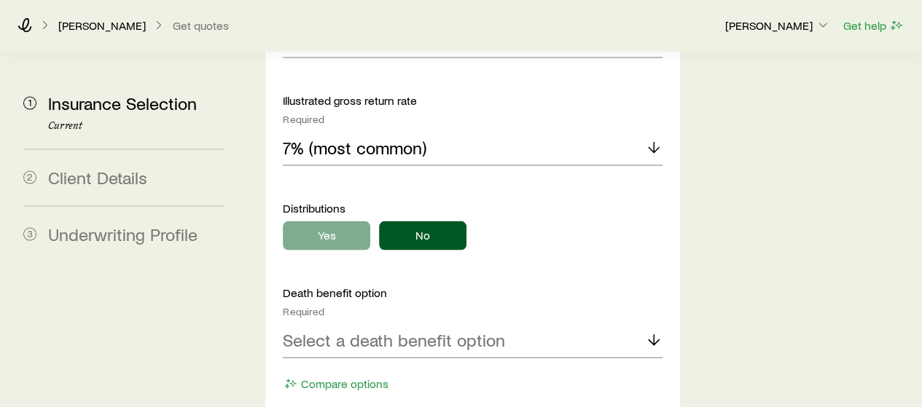
scroll to position [1462, 0]
click at [348, 330] on p "Select a death benefit option" at bounding box center [394, 340] width 222 height 20
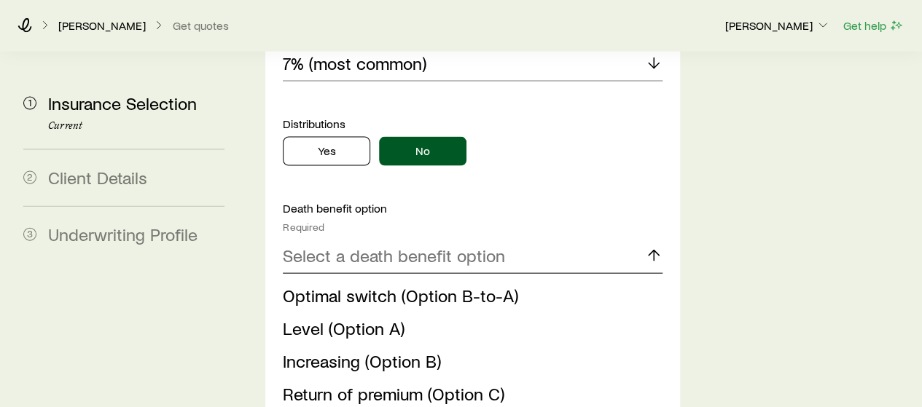
scroll to position [1547, 0]
click at [412, 350] on span "Increasing (Option B)" at bounding box center [362, 360] width 158 height 21
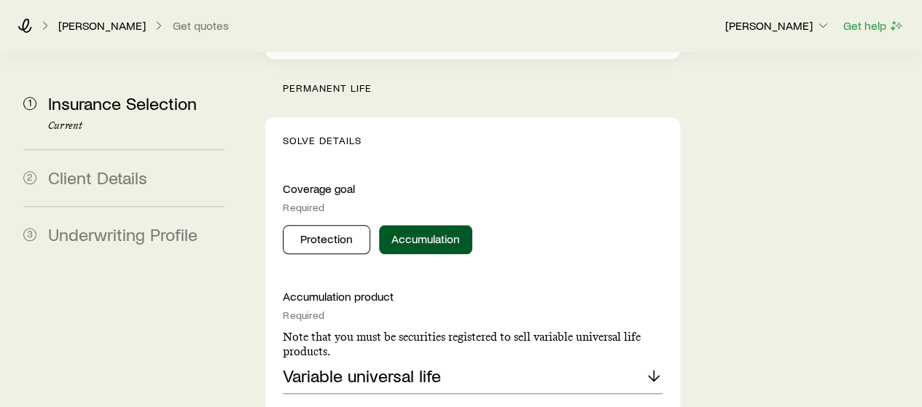
scroll to position [635, 0]
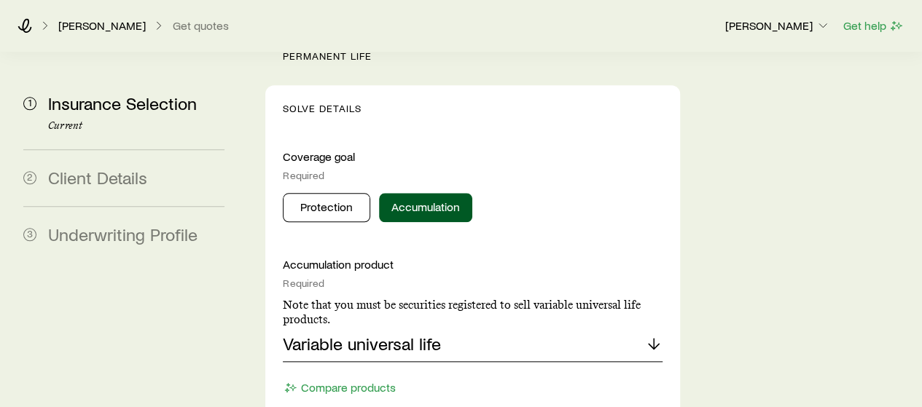
click at [412, 327] on div "Variable universal life" at bounding box center [472, 344] width 379 height 35
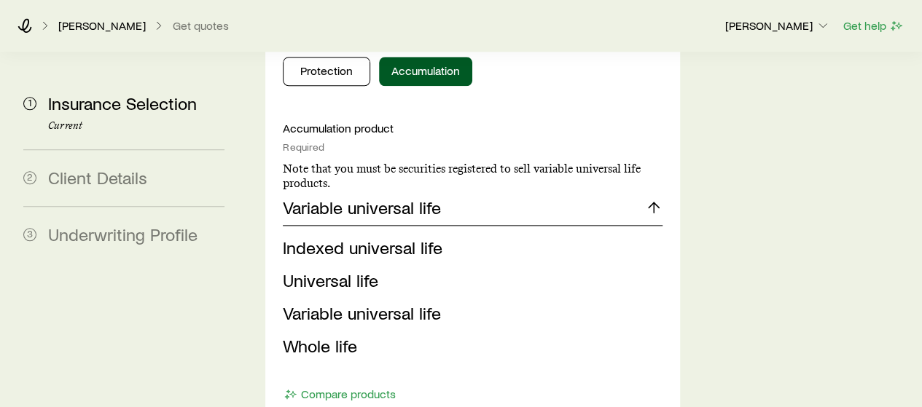
scroll to position [776, 0]
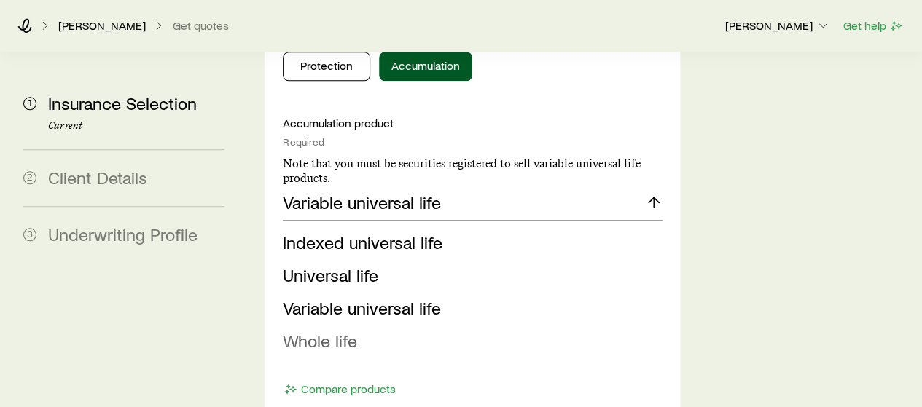
click at [365, 325] on li "Whole life" at bounding box center [468, 341] width 370 height 33
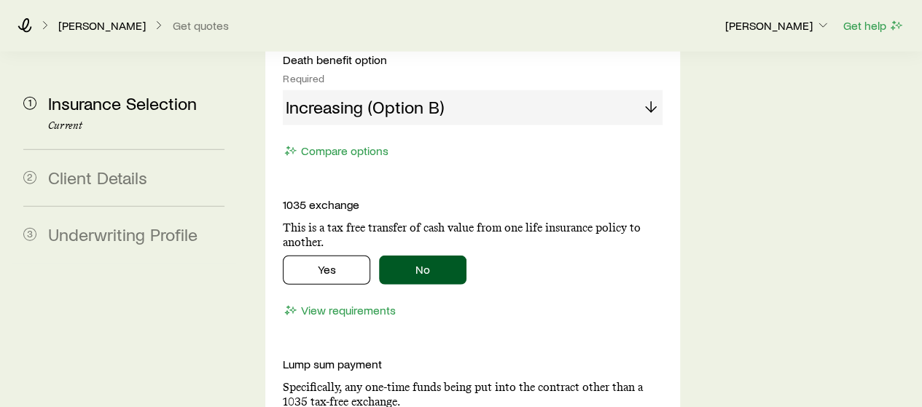
scroll to position [1813, 0]
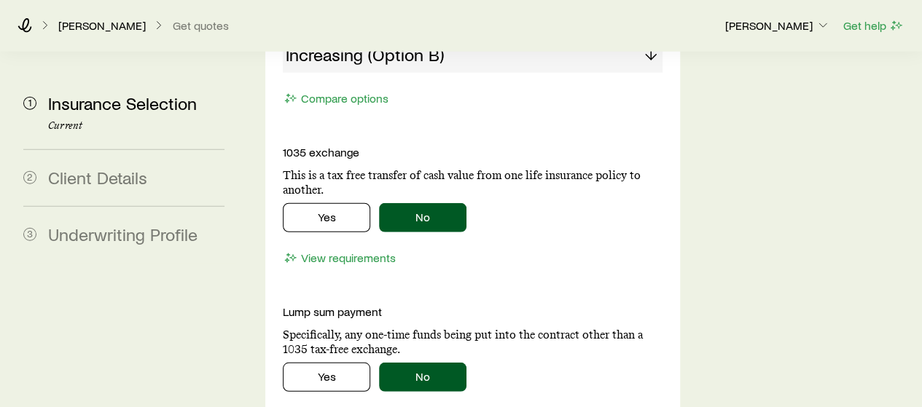
drag, startPoint x: 365, startPoint y: 260, endPoint x: 324, endPoint y: 256, distance: 41.8
click at [324, 328] on p "Specifically, any one-time funds being put into the contract other than a 1035 …" at bounding box center [472, 342] width 379 height 29
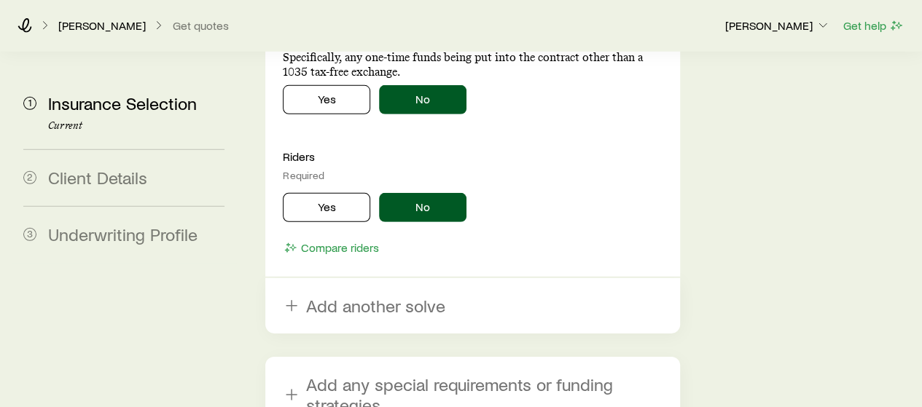
scroll to position [2097, 0]
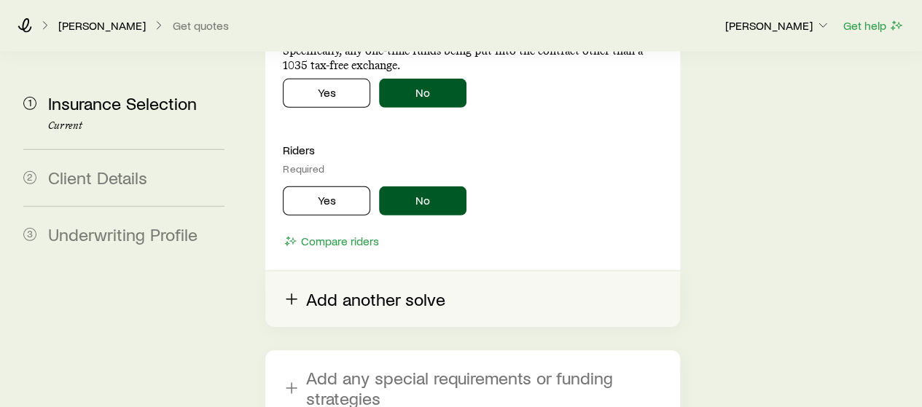
click at [332, 272] on button "Add another solve" at bounding box center [472, 299] width 414 height 55
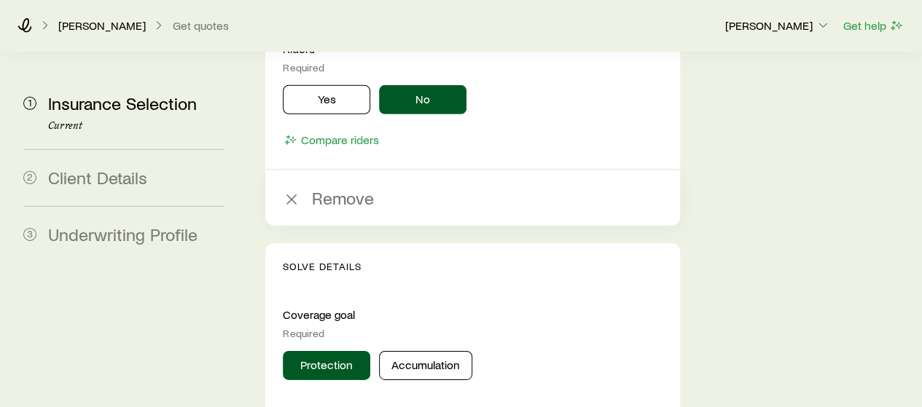
scroll to position [2199, 0]
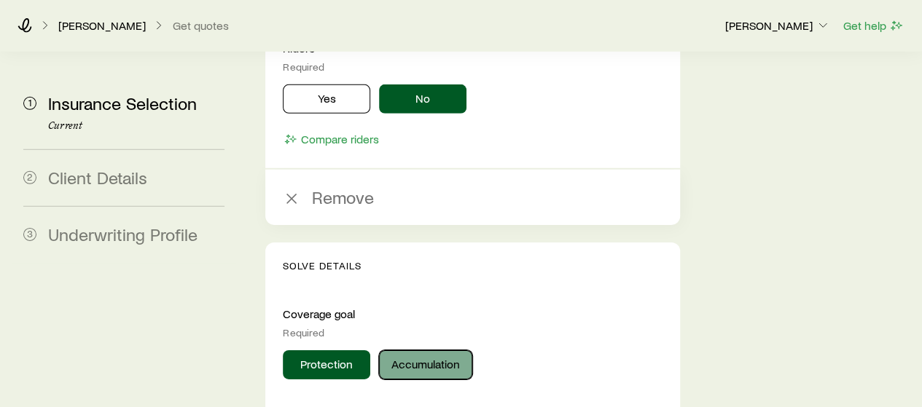
click at [426, 350] on button "Accumulation" at bounding box center [425, 364] width 93 height 29
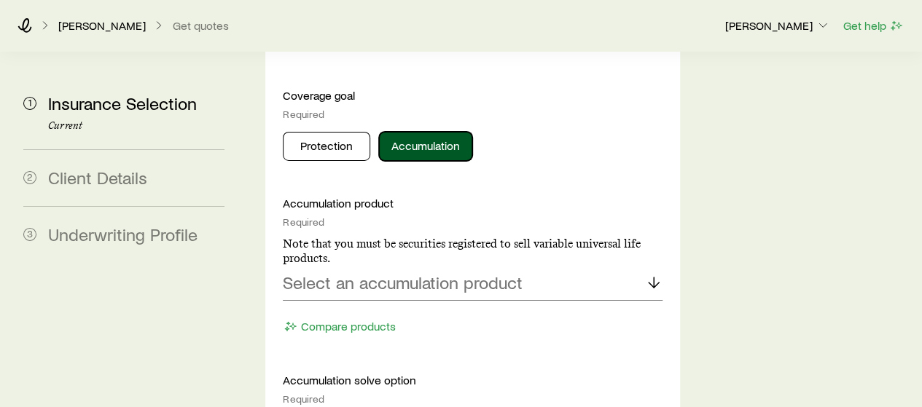
scroll to position [2425, 0]
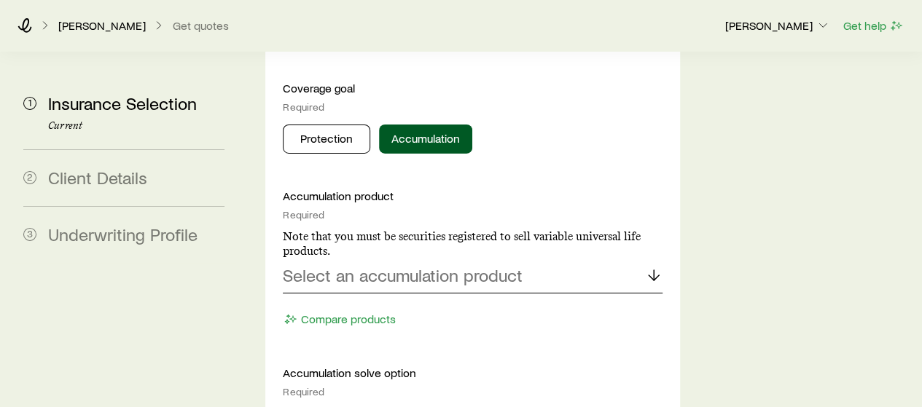
click at [358, 265] on p "Select an accumulation product" at bounding box center [403, 275] width 240 height 20
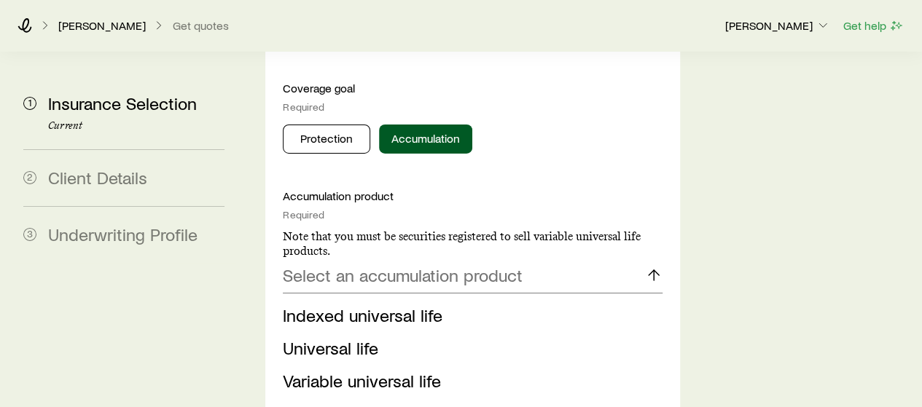
click at [317, 403] on span "Whole life" at bounding box center [320, 413] width 74 height 21
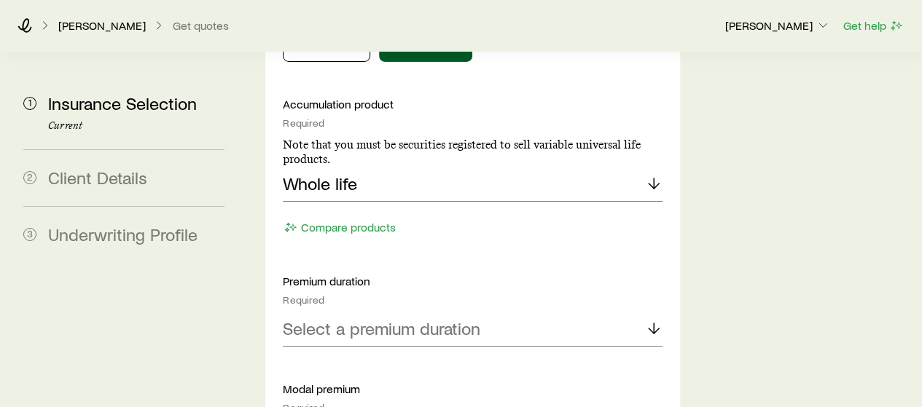
scroll to position [2522, 0]
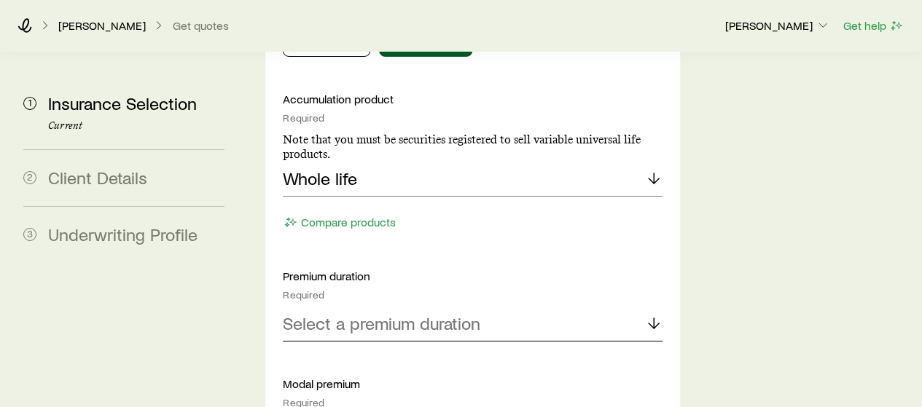
click at [313, 307] on div "Select a premium duration" at bounding box center [472, 324] width 379 height 35
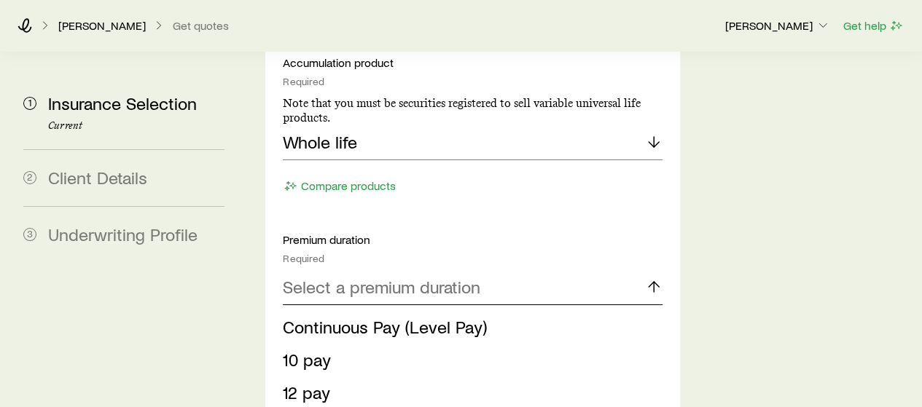
scroll to position [2663, 0]
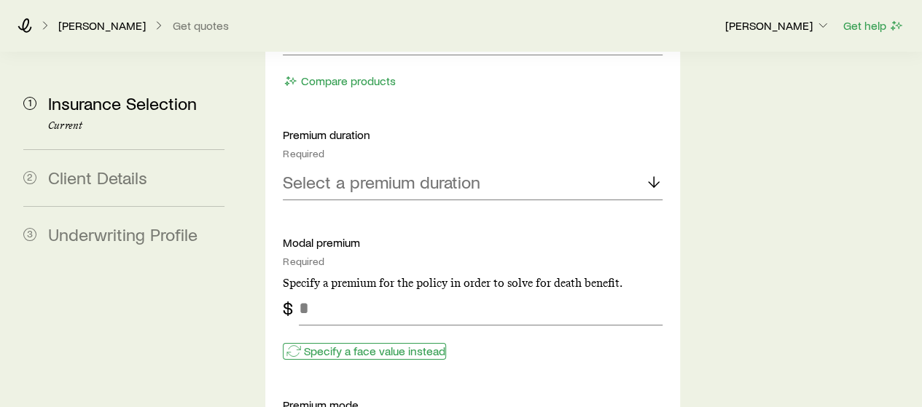
click at [358, 344] on p "Specify a face value instead" at bounding box center [374, 351] width 141 height 15
click at [358, 344] on p "Specify a modal premium instead" at bounding box center [387, 351] width 167 height 15
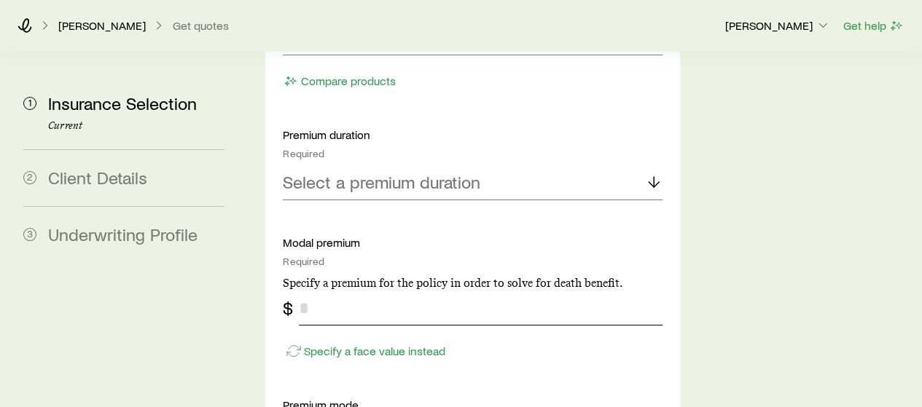
click at [341, 291] on input "tel" at bounding box center [480, 308] width 363 height 35
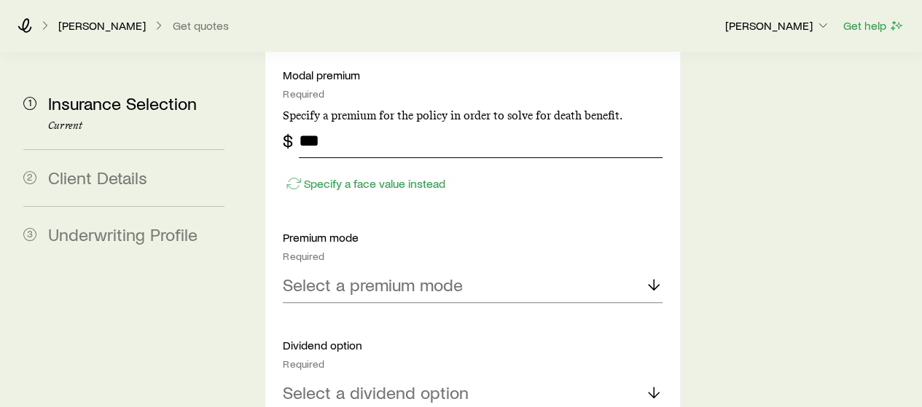
scroll to position [2851, 0]
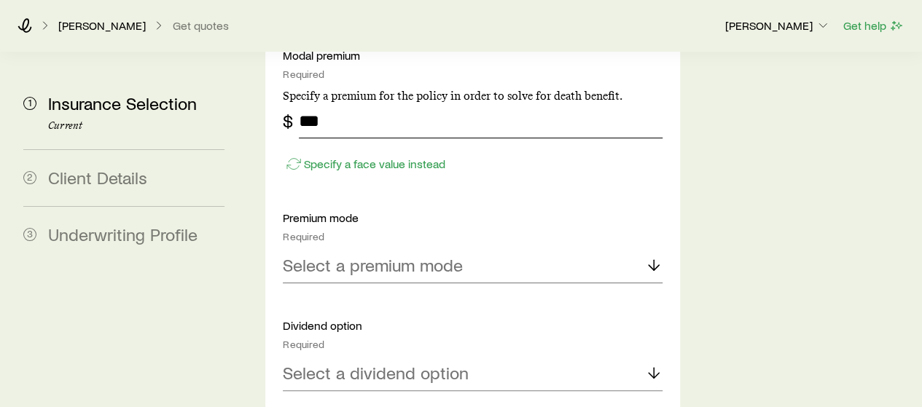
type input "***"
click at [328, 255] on p "Select a premium mode" at bounding box center [373, 265] width 180 height 20
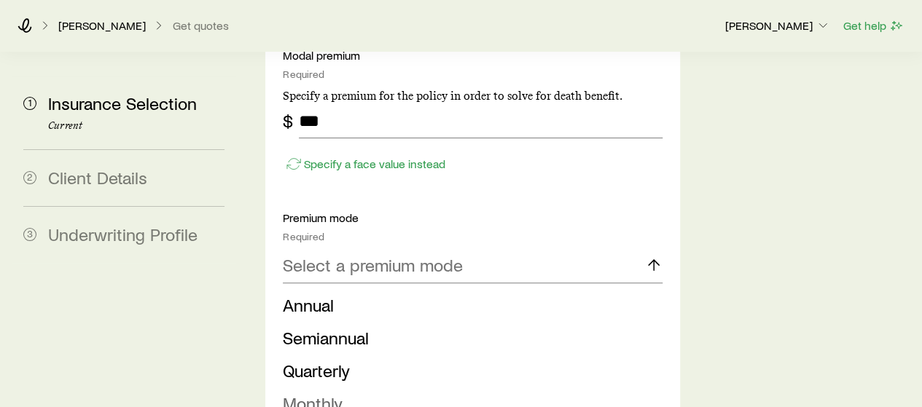
click at [317, 393] on span "Monthly" at bounding box center [313, 403] width 60 height 21
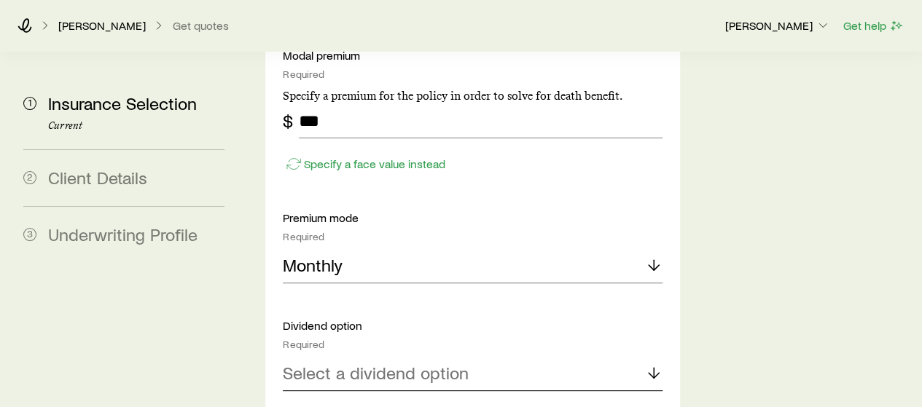
click at [317, 356] on div "Select a dividend option" at bounding box center [472, 373] width 379 height 35
click at [318, 402] on span "Paid-up additions" at bounding box center [349, 412] width 133 height 21
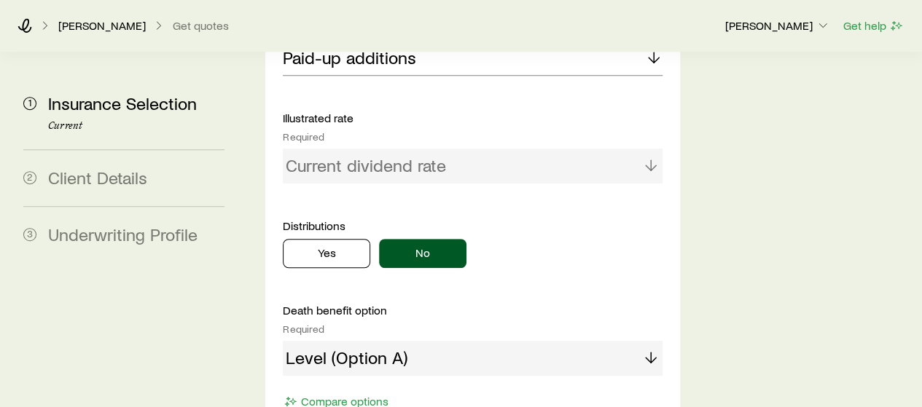
scroll to position [3168, 0]
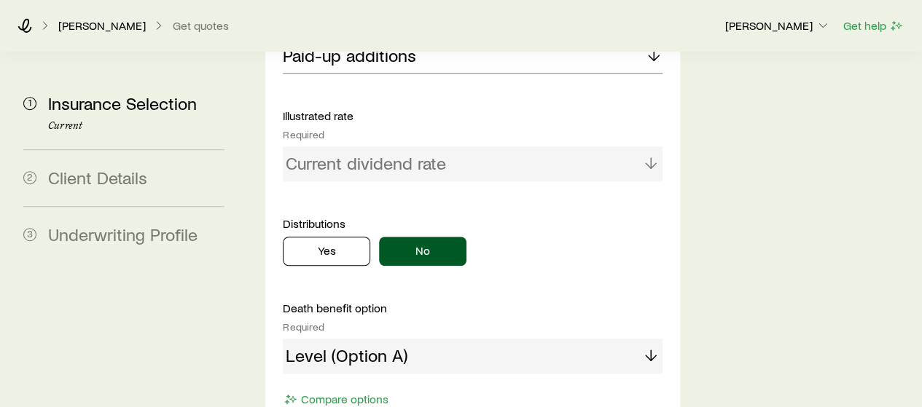
click at [329, 339] on div "Level (Option A)" at bounding box center [472, 356] width 379 height 35
click at [647, 339] on div "Level (Option A)" at bounding box center [472, 356] width 379 height 35
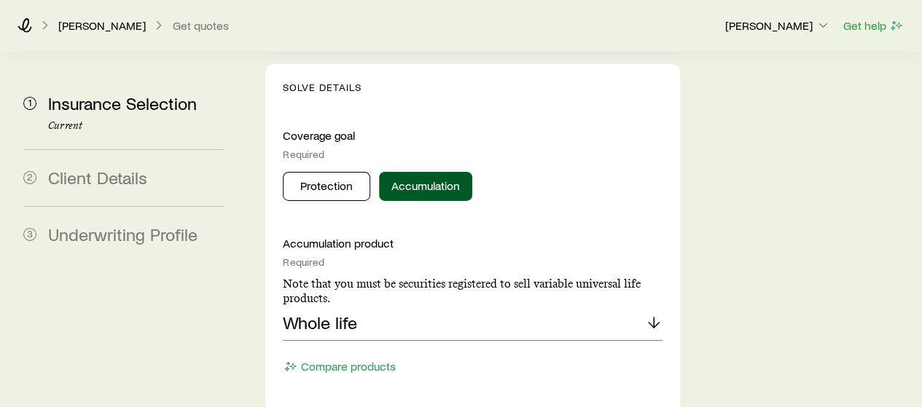
scroll to position [2374, 0]
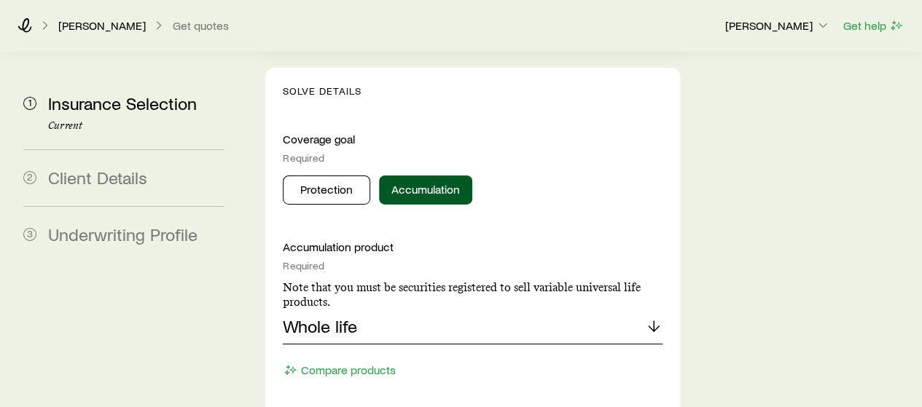
click at [478, 310] on div "Whole life" at bounding box center [472, 327] width 379 height 35
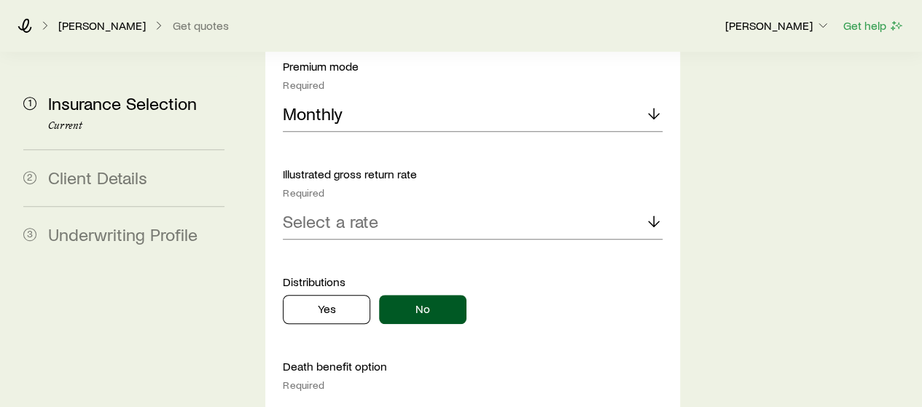
scroll to position [3134, 0]
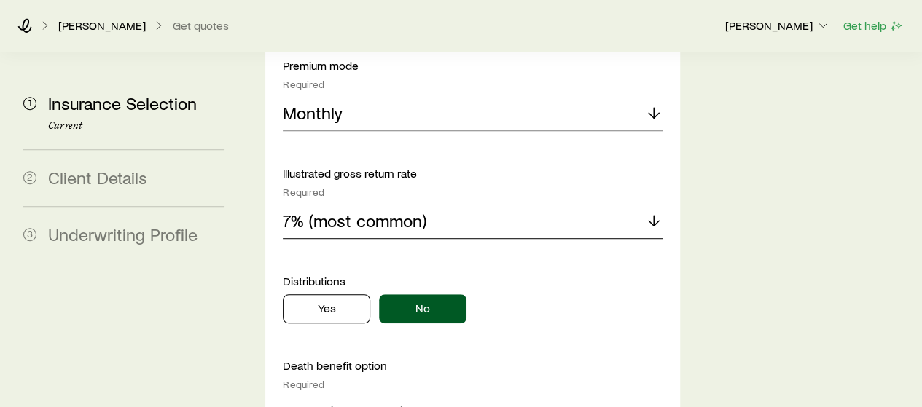
click at [334, 211] on p "7% (most common)" at bounding box center [355, 221] width 144 height 20
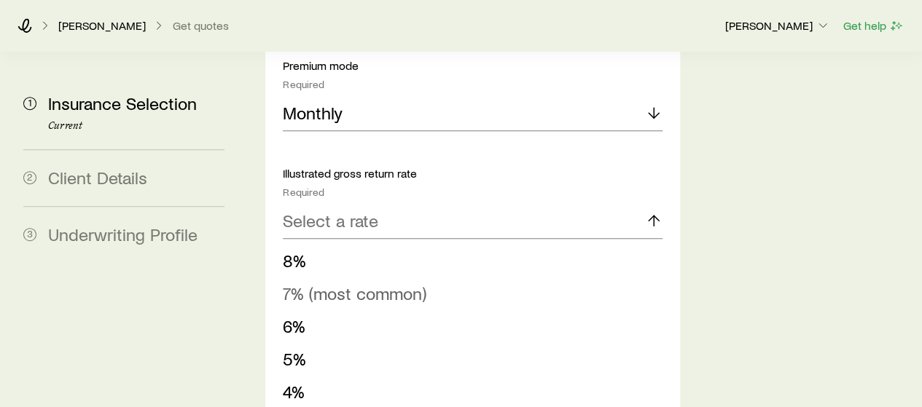
click at [318, 283] on span "7% (most common)" at bounding box center [355, 293] width 144 height 21
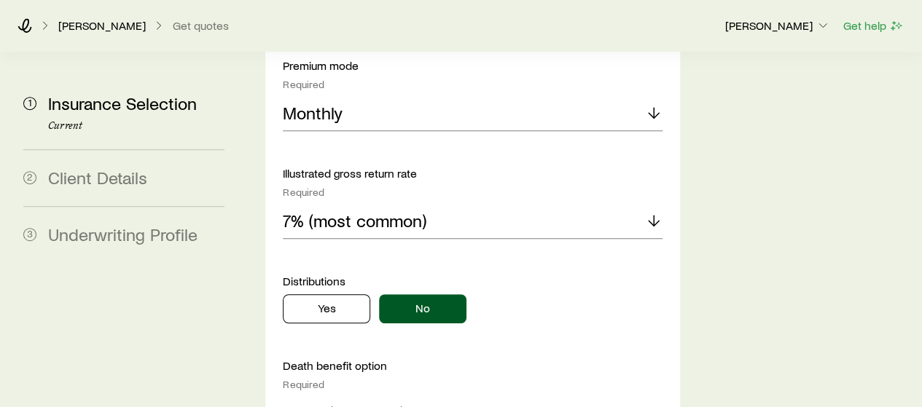
click at [342, 403] on p "Level (Option A)" at bounding box center [344, 413] width 122 height 20
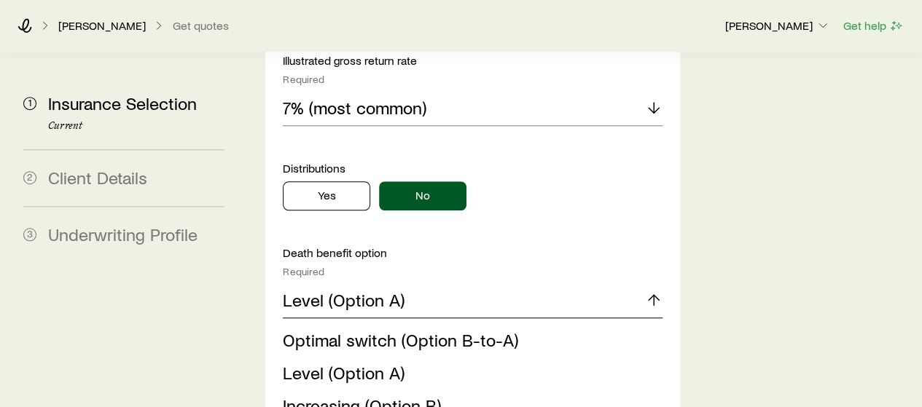
scroll to position [3247, 0]
click at [343, 395] on span "Increasing (Option B)" at bounding box center [362, 405] width 158 height 21
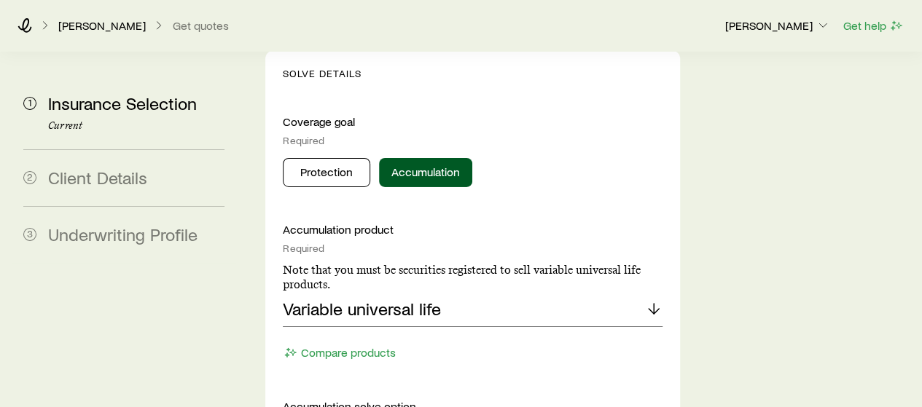
scroll to position [2392, 0]
click at [335, 299] on p "Variable universal life" at bounding box center [362, 309] width 158 height 20
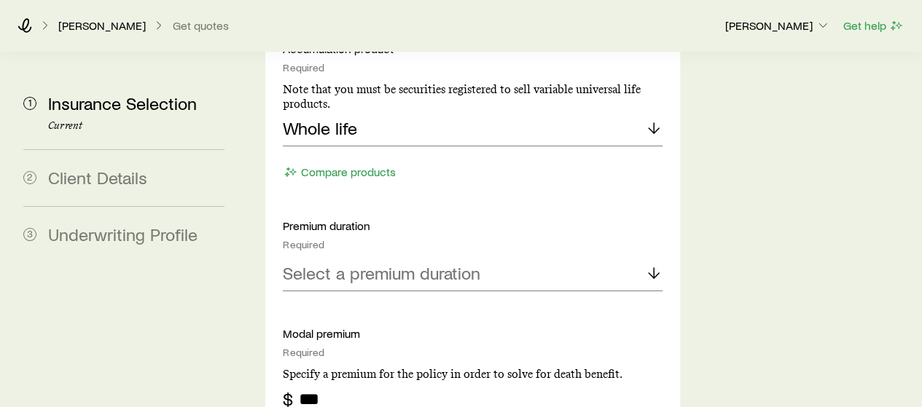
scroll to position [2573, 0]
click at [334, 256] on div "Select a premium duration" at bounding box center [472, 273] width 379 height 35
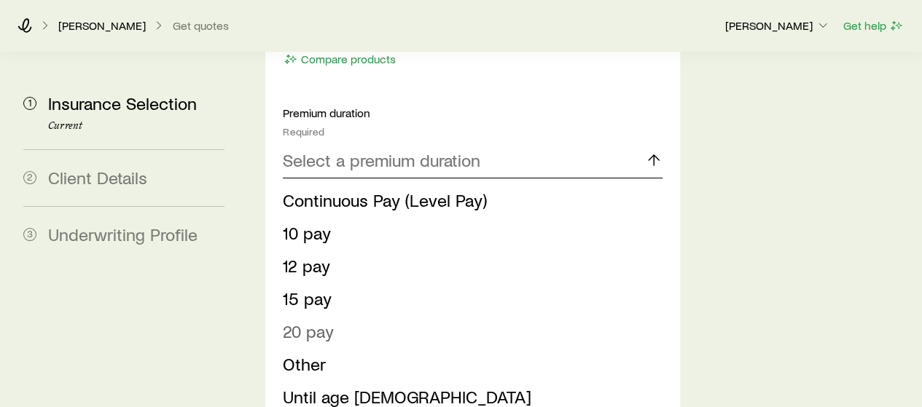
scroll to position [2686, 0]
click at [330, 385] on span "Until age [DEMOGRAPHIC_DATA]" at bounding box center [407, 395] width 248 height 21
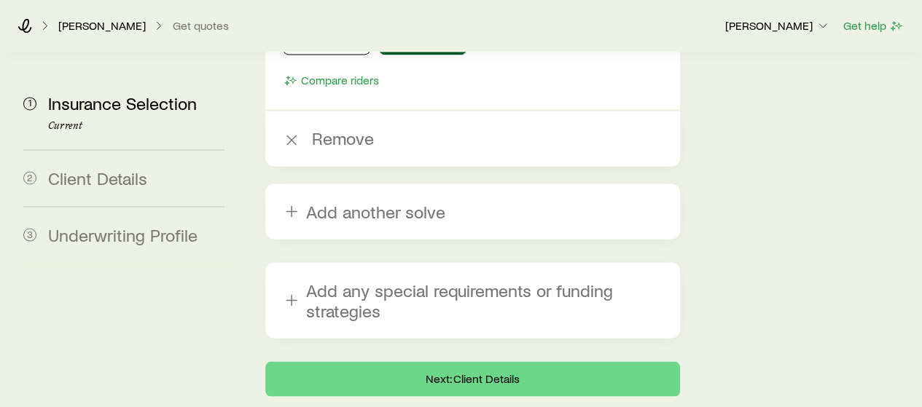
scroll to position [3982, 0]
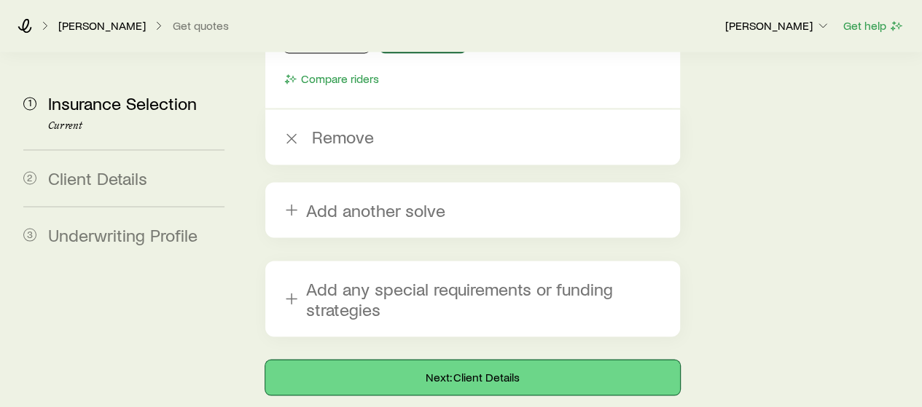
click at [361, 360] on button "Next: Client Details" at bounding box center [472, 377] width 414 height 35
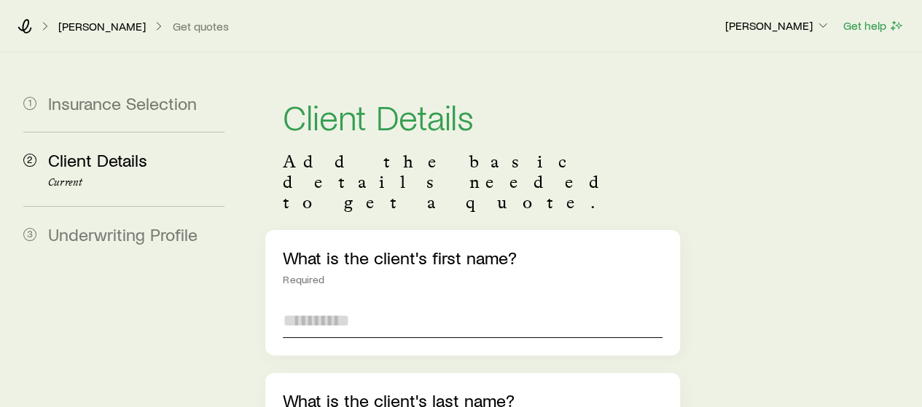
click at [361, 303] on input "text" at bounding box center [472, 320] width 379 height 35
type input "*******"
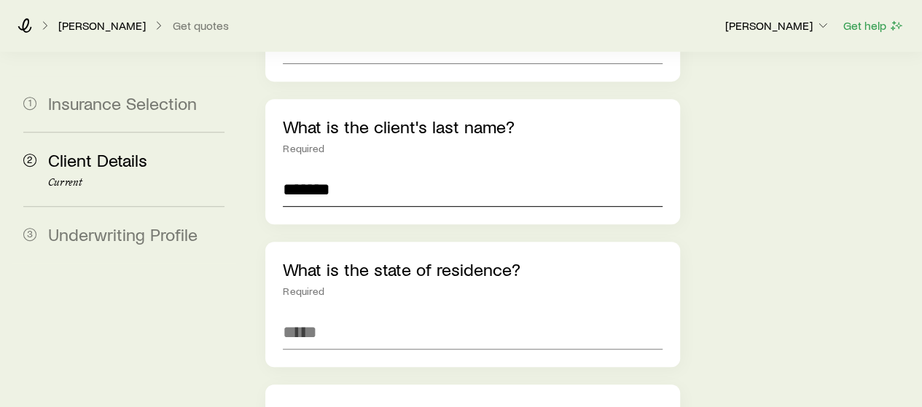
scroll to position [281, 0]
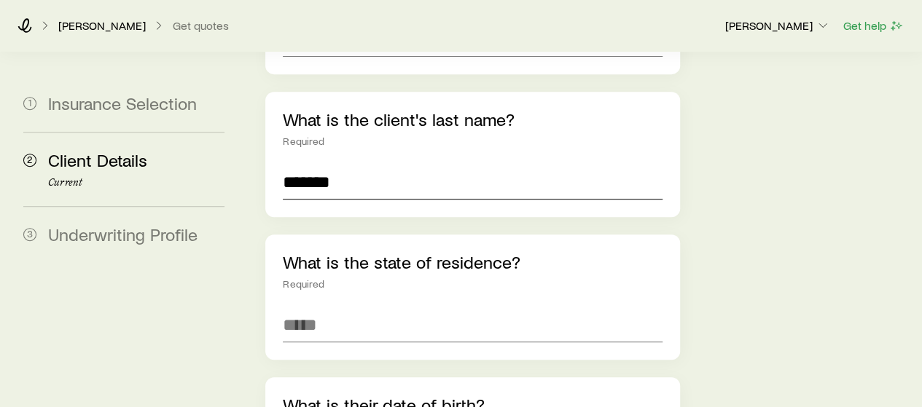
type input "*******"
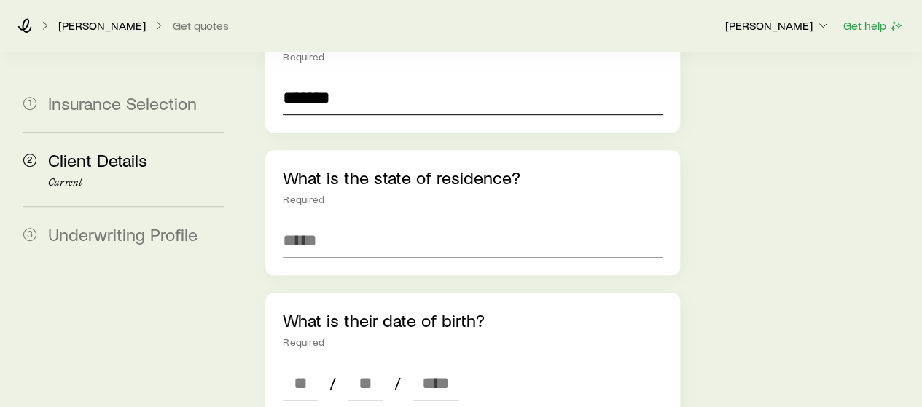
scroll to position [344, 0]
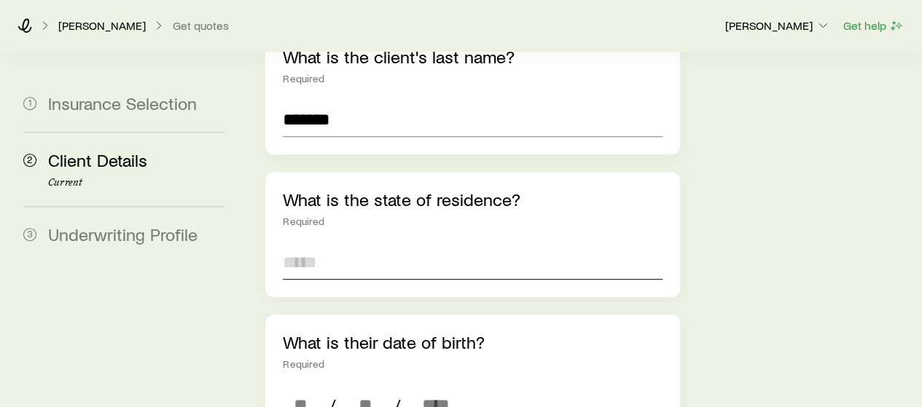
click at [379, 245] on input at bounding box center [472, 262] width 379 height 35
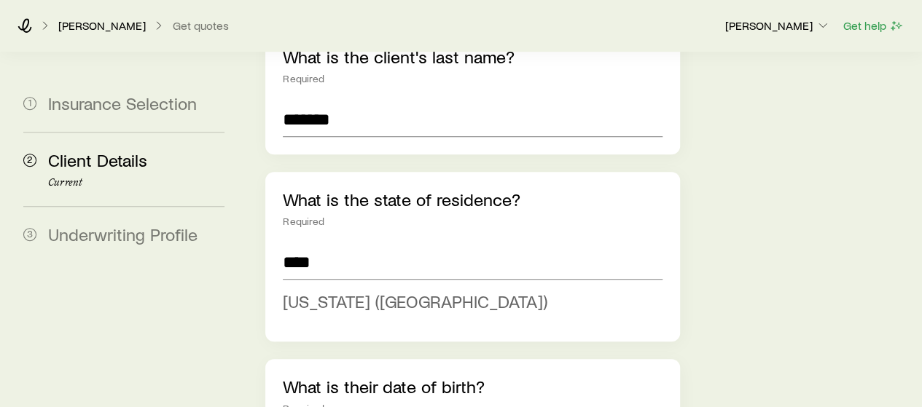
click at [353, 291] on span "[US_STATE] ([GEOGRAPHIC_DATA])" at bounding box center [415, 301] width 265 height 21
type input "**********"
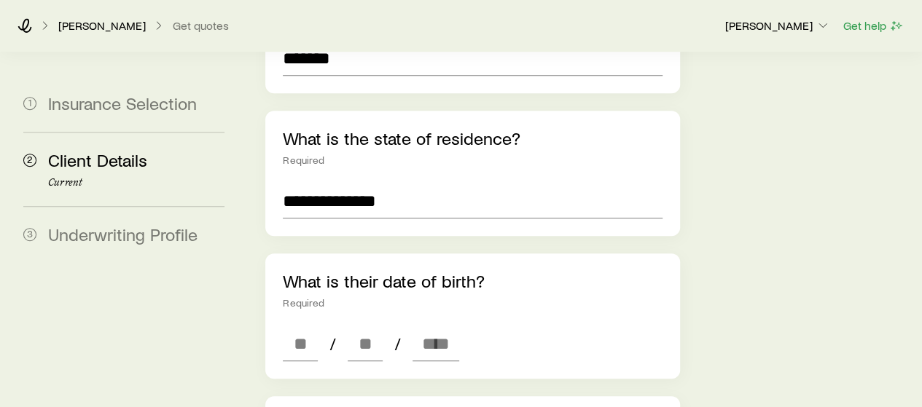
scroll to position [463, 0]
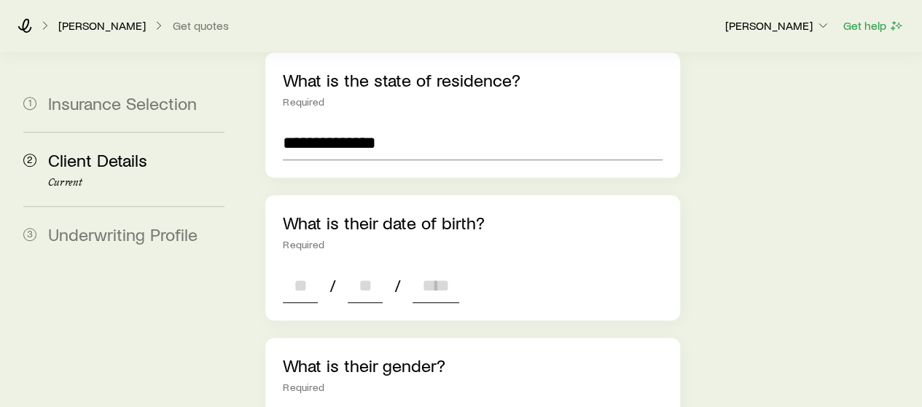
click at [289, 268] on input at bounding box center [300, 285] width 35 height 35
type input "**"
type input "****"
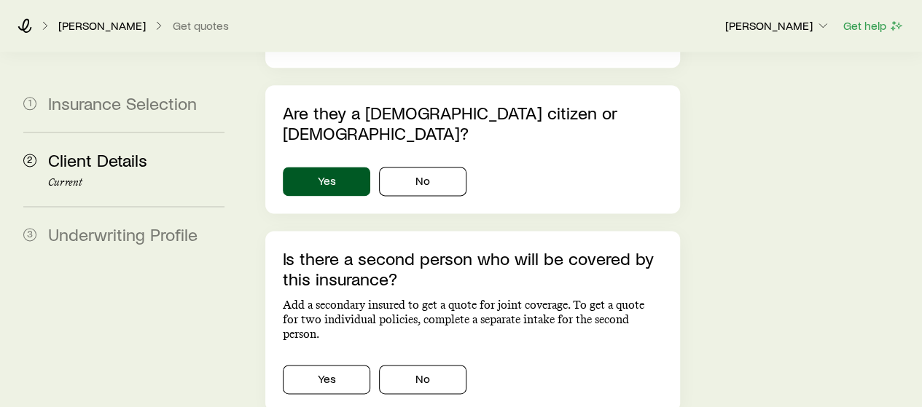
scroll to position [899, 0]
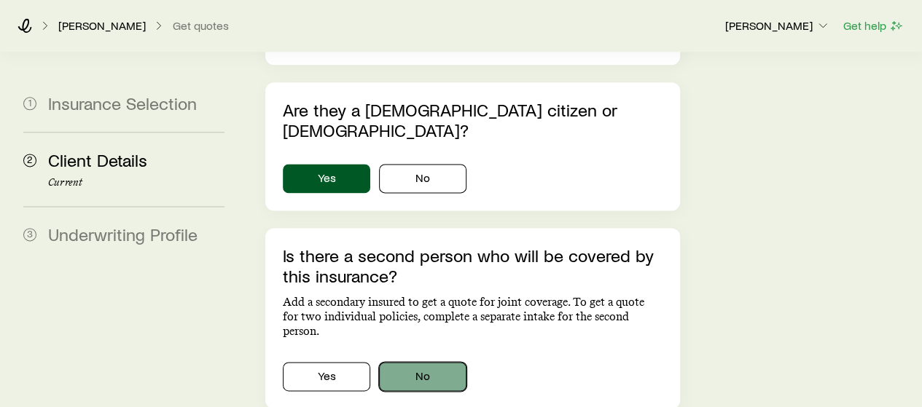
click at [404, 362] on button "No" at bounding box center [422, 376] width 87 height 29
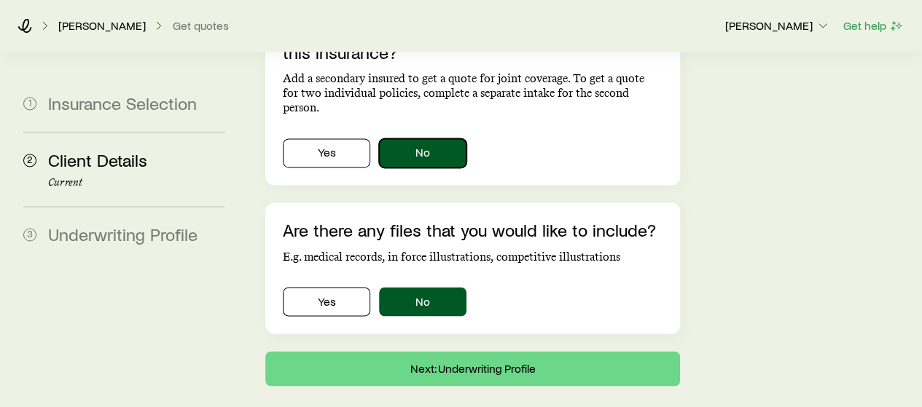
scroll to position [1124, 0]
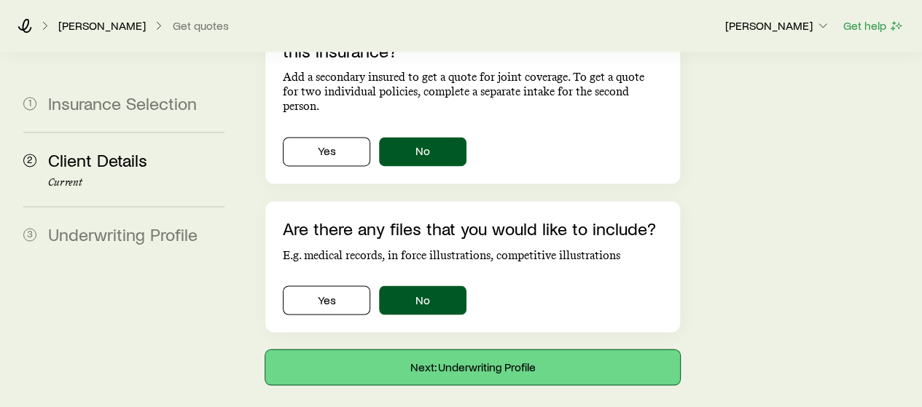
click at [402, 350] on button "Next: Underwriting Profile" at bounding box center [472, 367] width 414 height 35
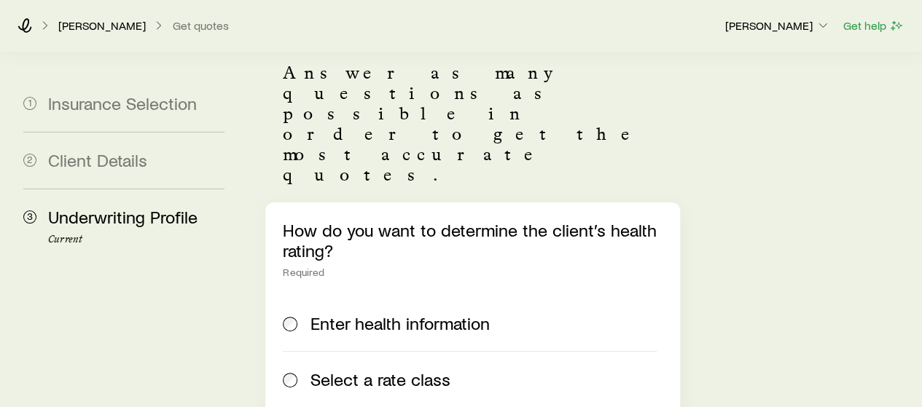
scroll to position [141, 0]
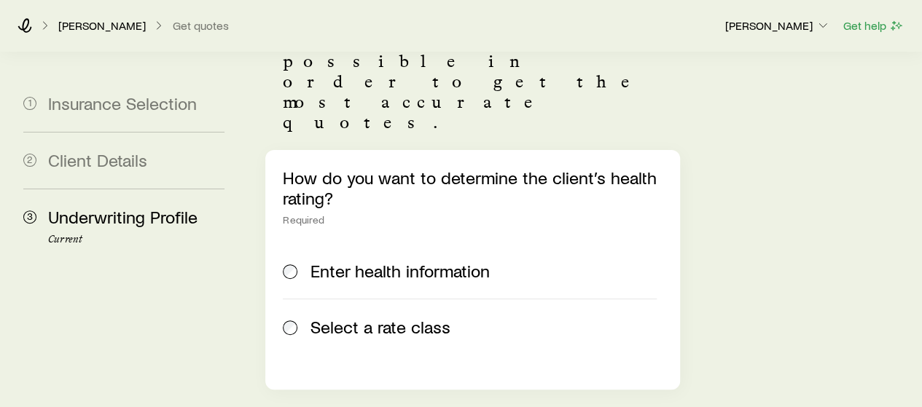
click at [389, 299] on label "Select a rate class" at bounding box center [469, 327] width 373 height 56
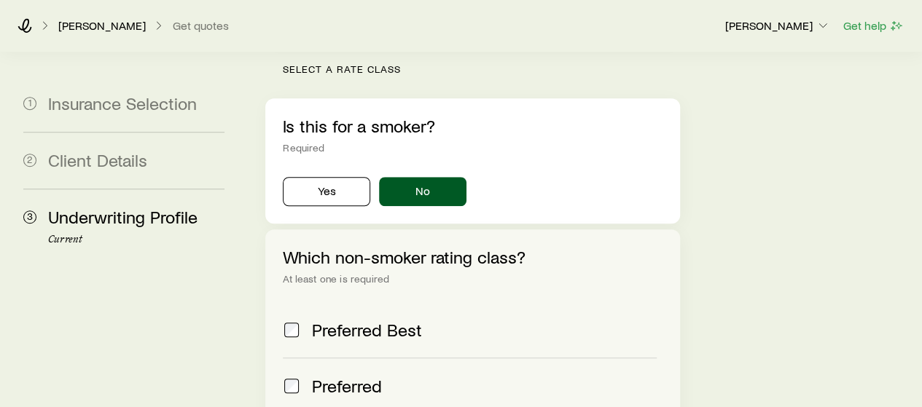
scroll to position [498, 0]
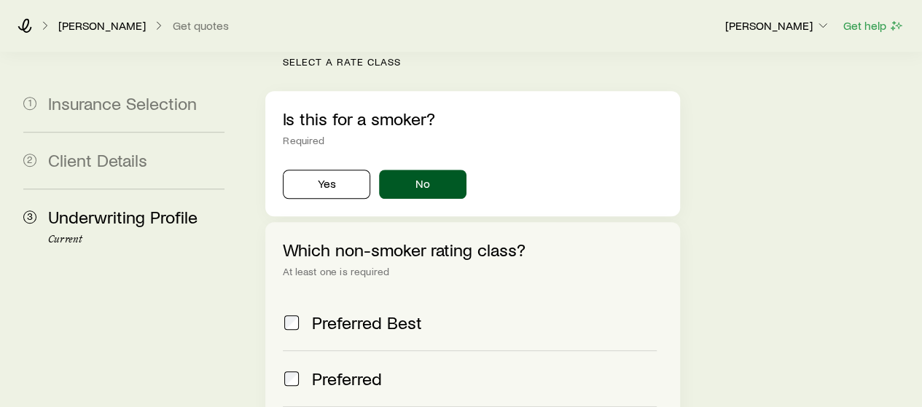
click at [389, 295] on label "Preferred Best" at bounding box center [469, 322] width 373 height 55
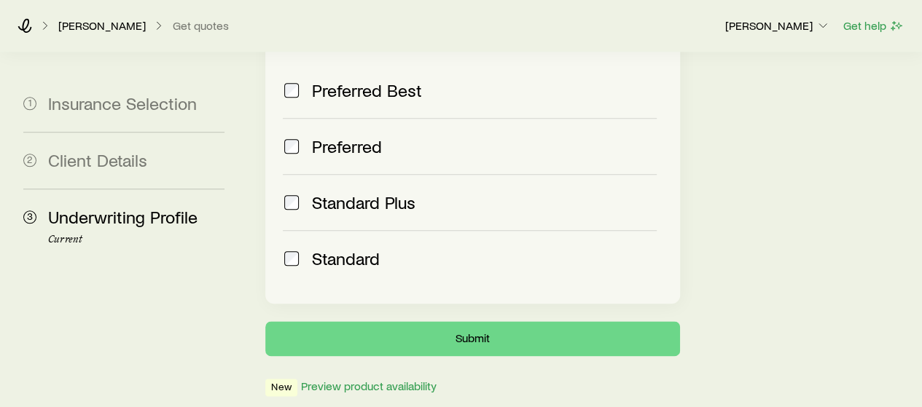
scroll to position [736, 0]
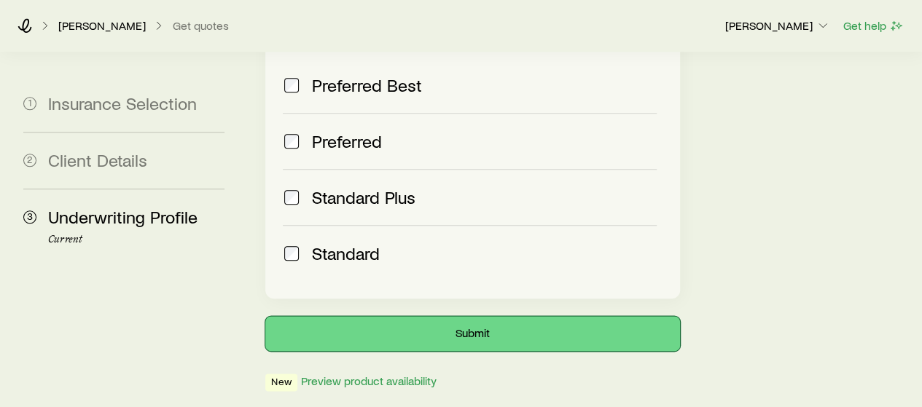
click at [389, 316] on button "Submit" at bounding box center [472, 333] width 414 height 35
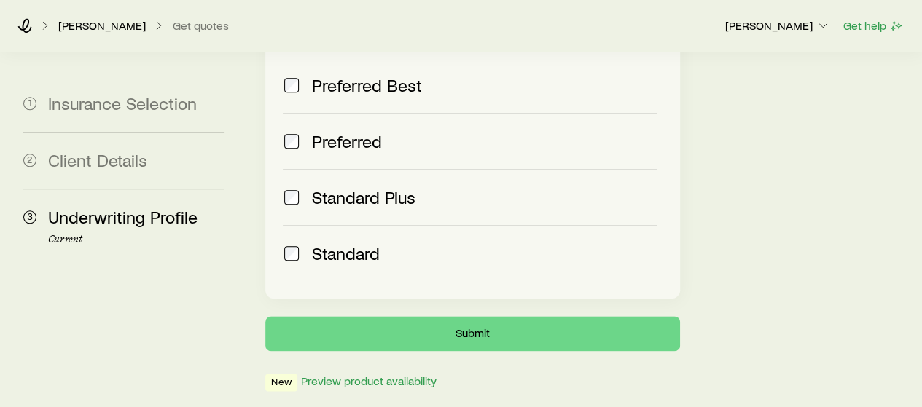
scroll to position [0, 0]
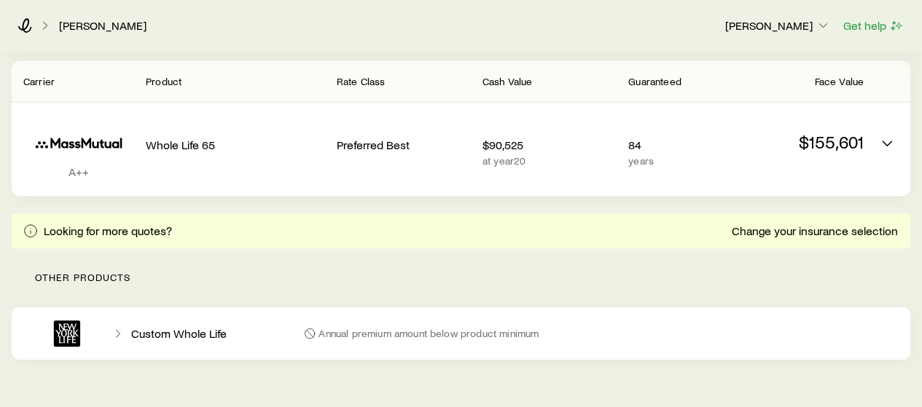
scroll to position [294, 0]
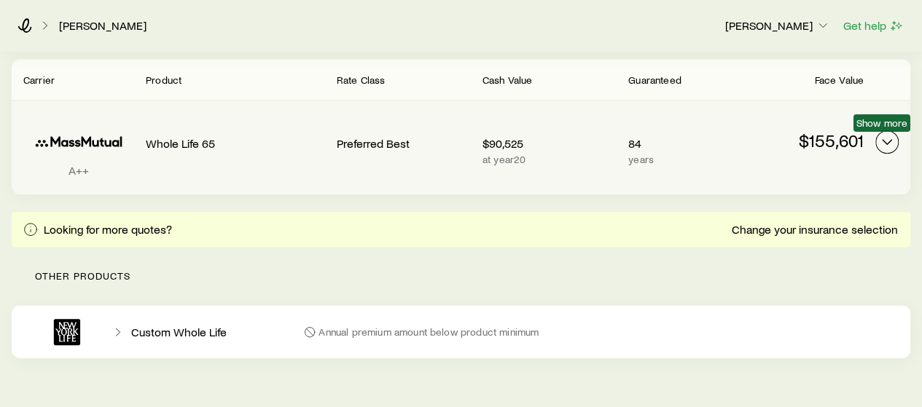
click at [881, 133] on icon "Permanent quotes" at bounding box center [886, 141] width 17 height 17
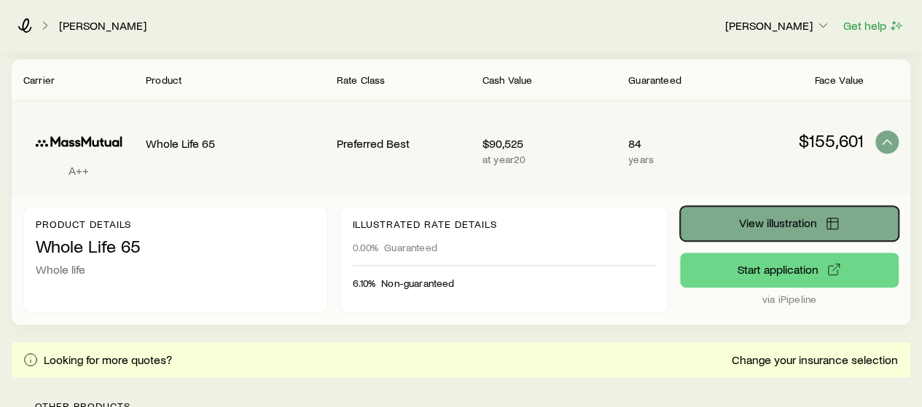
click at [802, 212] on button "View illustration" at bounding box center [789, 223] width 219 height 35
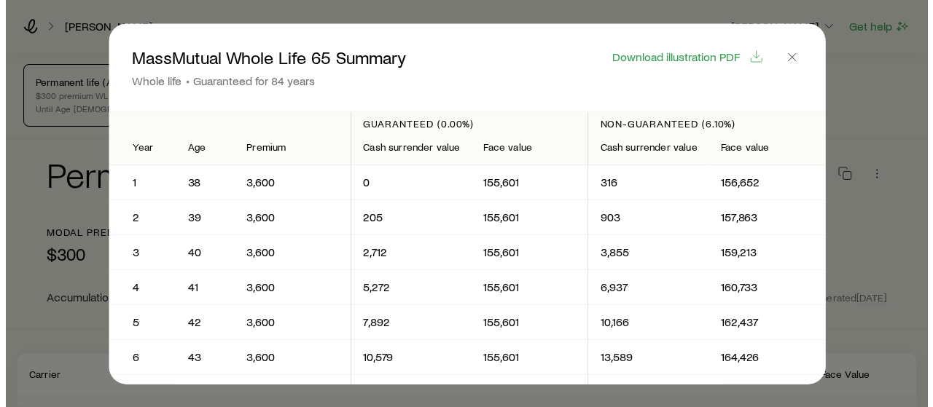
scroll to position [0, 0]
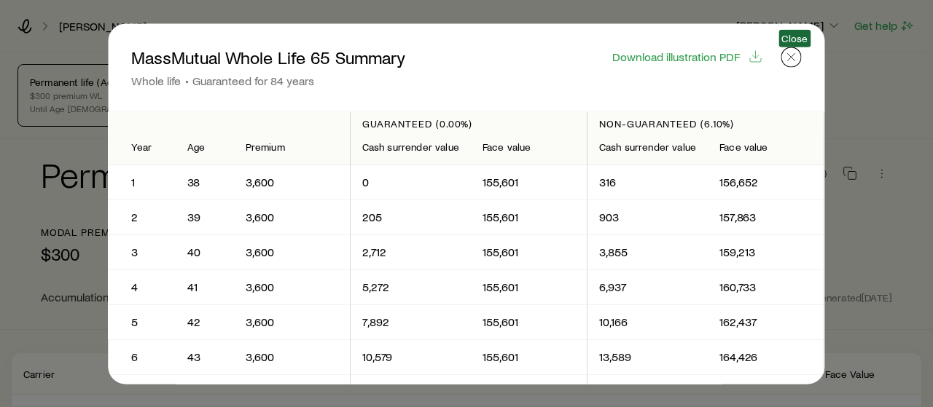
click at [789, 60] on line "button" at bounding box center [791, 56] width 7 height 7
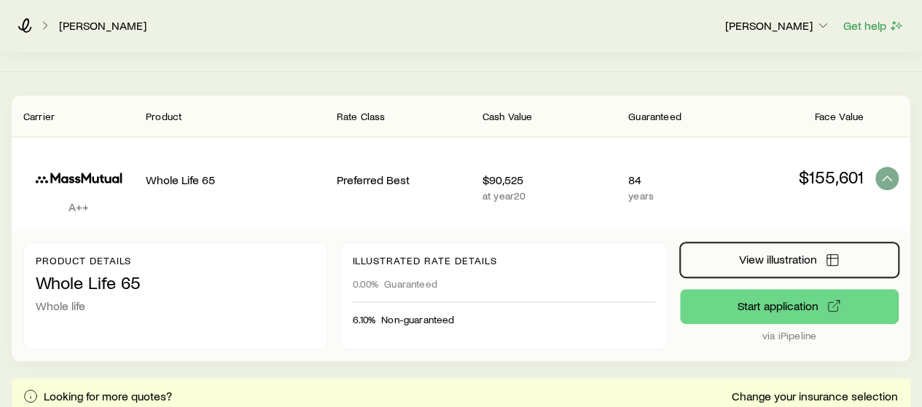
scroll to position [257, 0]
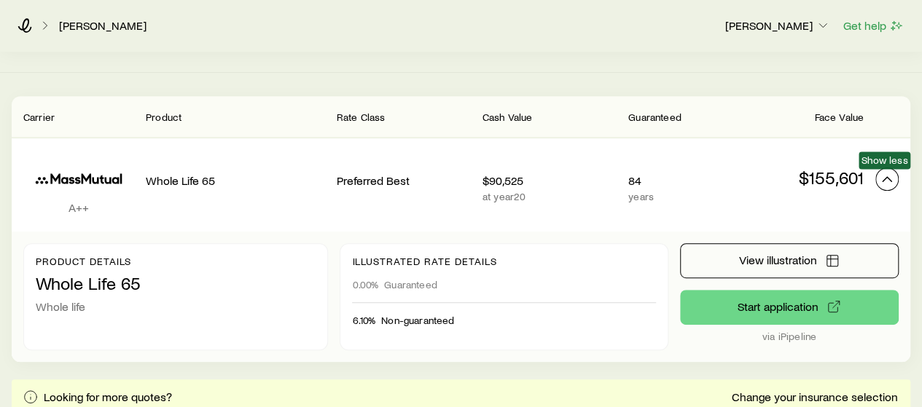
click at [890, 176] on icon "Permanent quotes" at bounding box center [886, 179] width 17 height 17
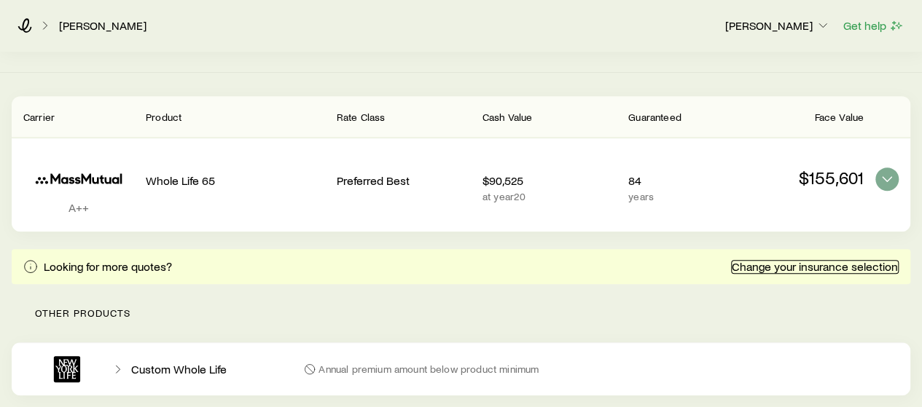
click at [848, 265] on link "Change your insurance selection" at bounding box center [815, 267] width 168 height 14
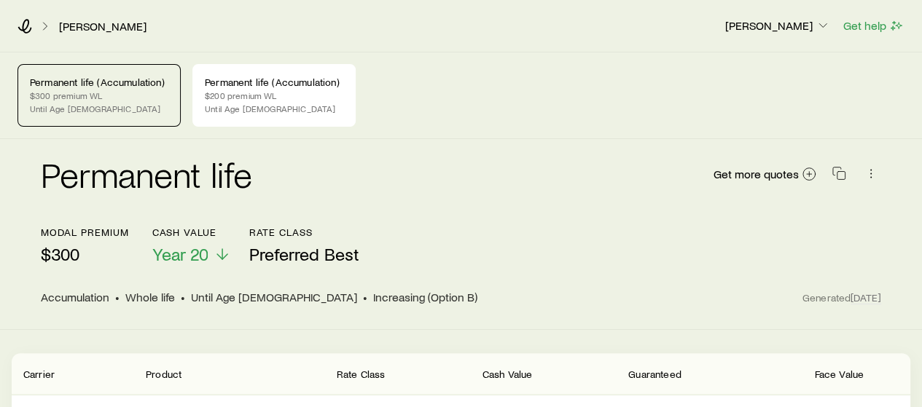
click at [136, 97] on p "$300 premium WL" at bounding box center [99, 96] width 138 height 12
click at [721, 171] on span "Get more quotes" at bounding box center [755, 174] width 85 height 12
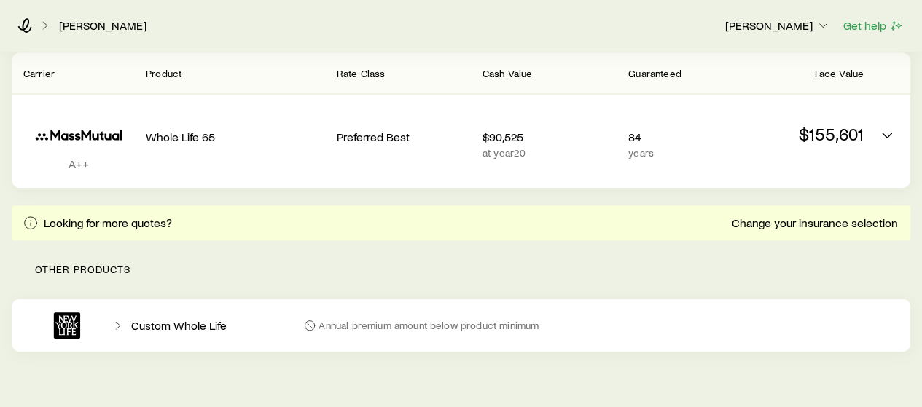
scroll to position [300, 0]
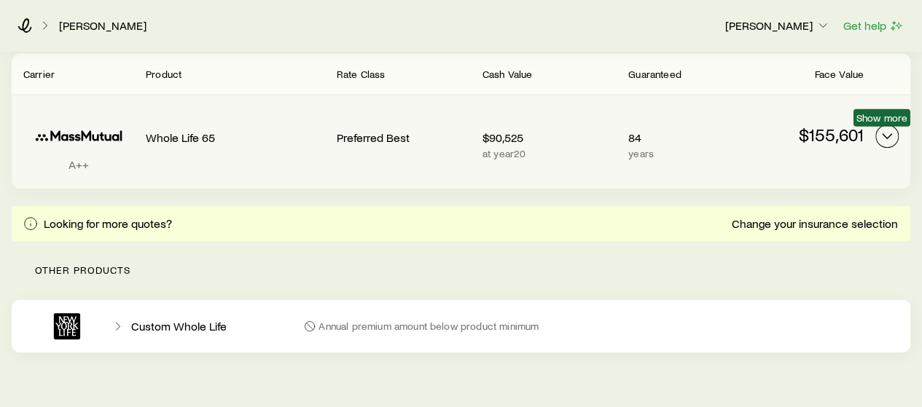
click at [890, 132] on icon "Permanent quotes" at bounding box center [886, 136] width 17 height 17
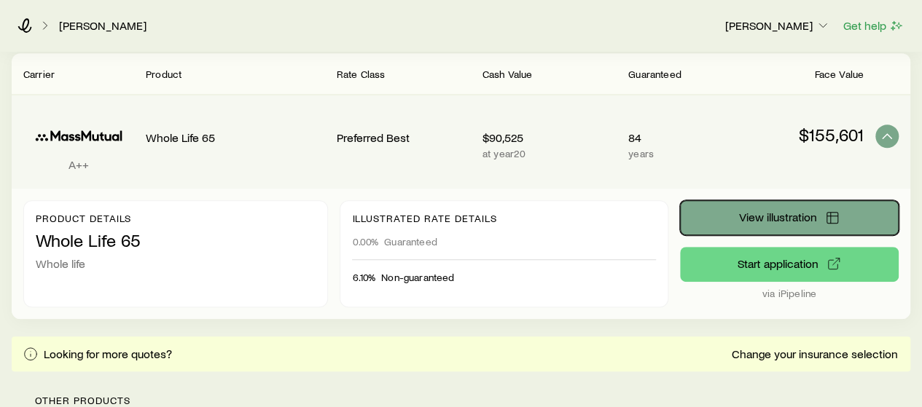
click at [810, 211] on span "View illustration" at bounding box center [777, 217] width 78 height 12
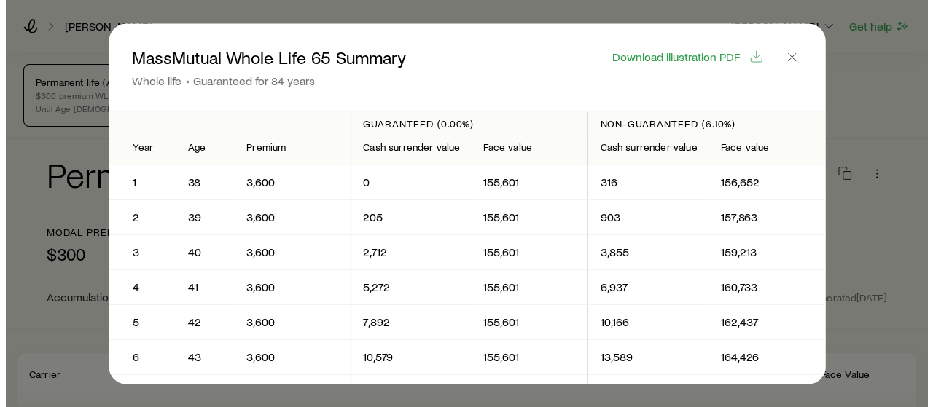
scroll to position [0, 0]
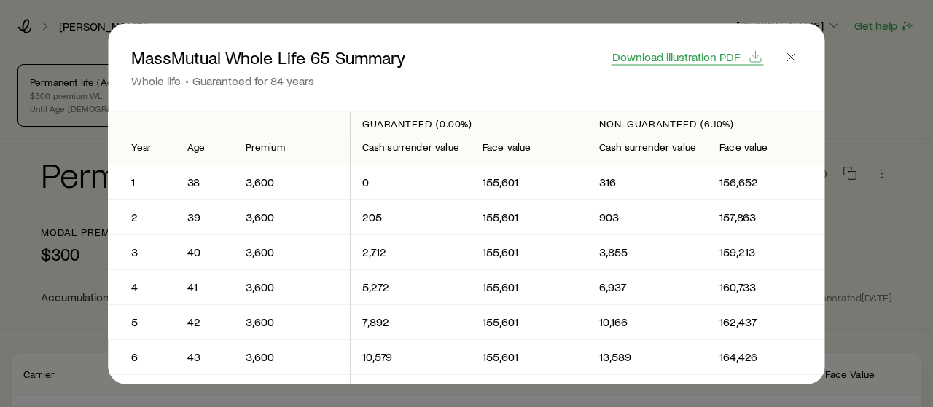
click at [660, 58] on span "Download illustration PDF" at bounding box center [676, 56] width 128 height 12
click at [799, 62] on icon "button" at bounding box center [791, 57] width 15 height 15
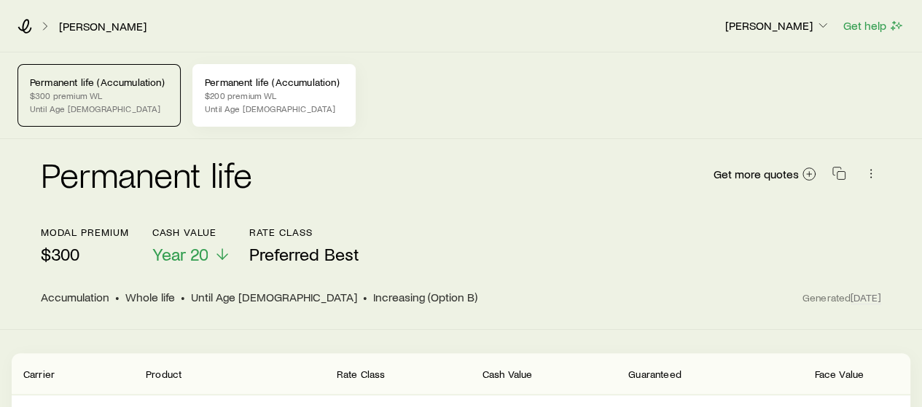
click at [285, 90] on p "$200 premium WL" at bounding box center [274, 96] width 138 height 12
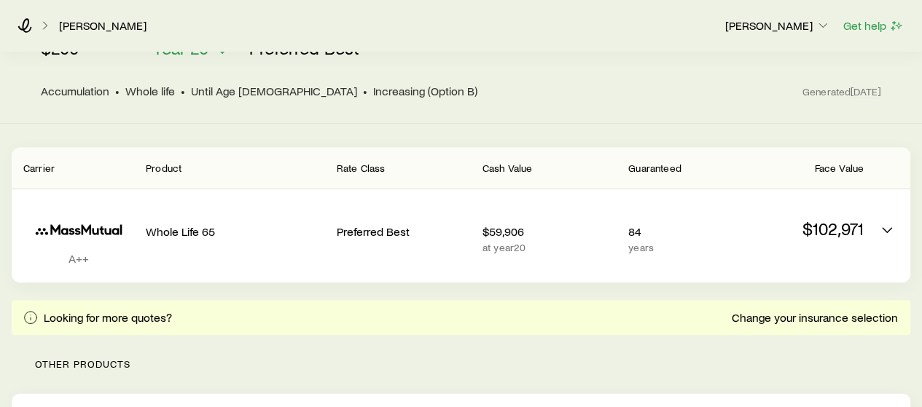
scroll to position [232, 0]
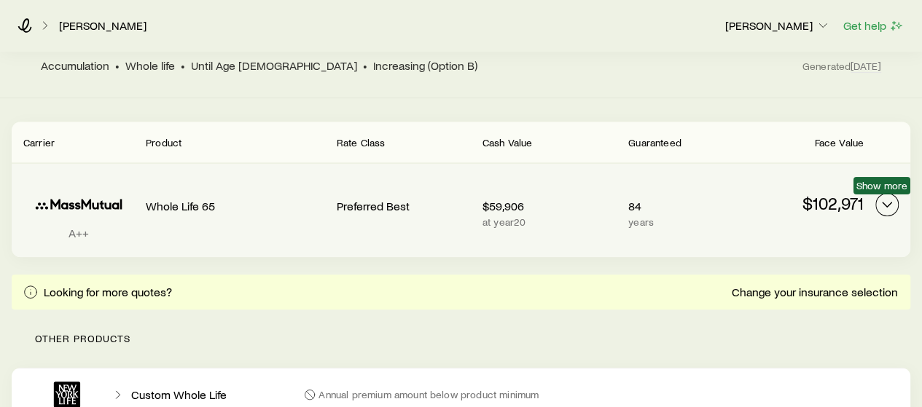
click at [894, 205] on icon "Permanent quotes" at bounding box center [886, 204] width 17 height 17
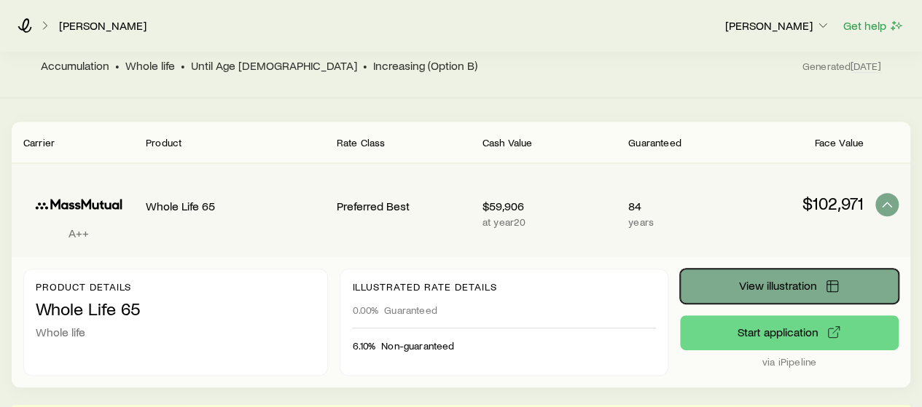
click at [771, 289] on span "View illustration" at bounding box center [777, 286] width 78 height 12
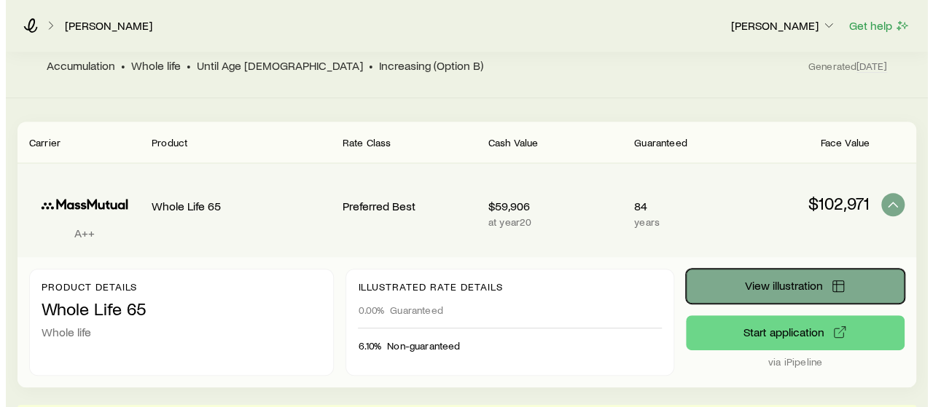
scroll to position [0, 0]
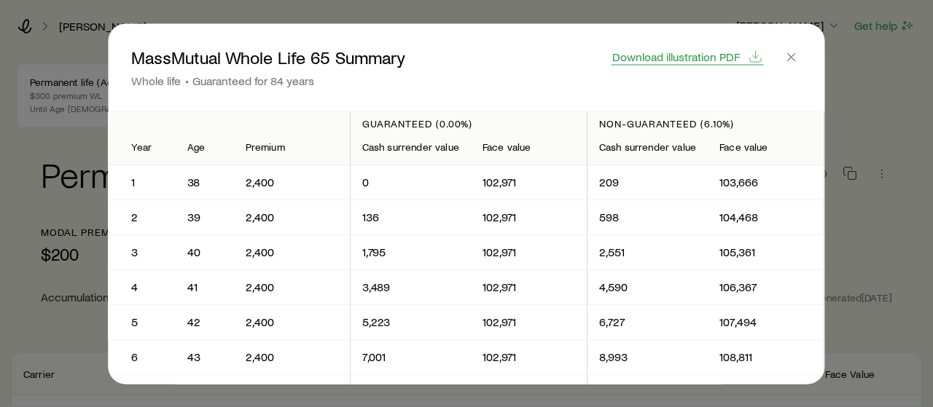
click at [685, 55] on span "Download illustration PDF" at bounding box center [676, 56] width 128 height 12
click at [799, 55] on icon "button" at bounding box center [791, 57] width 15 height 15
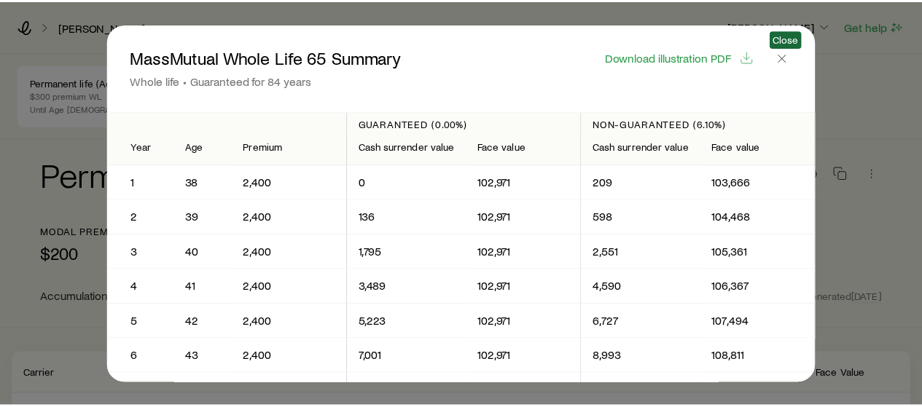
scroll to position [232, 0]
